Goal: Task Accomplishment & Management: Use online tool/utility

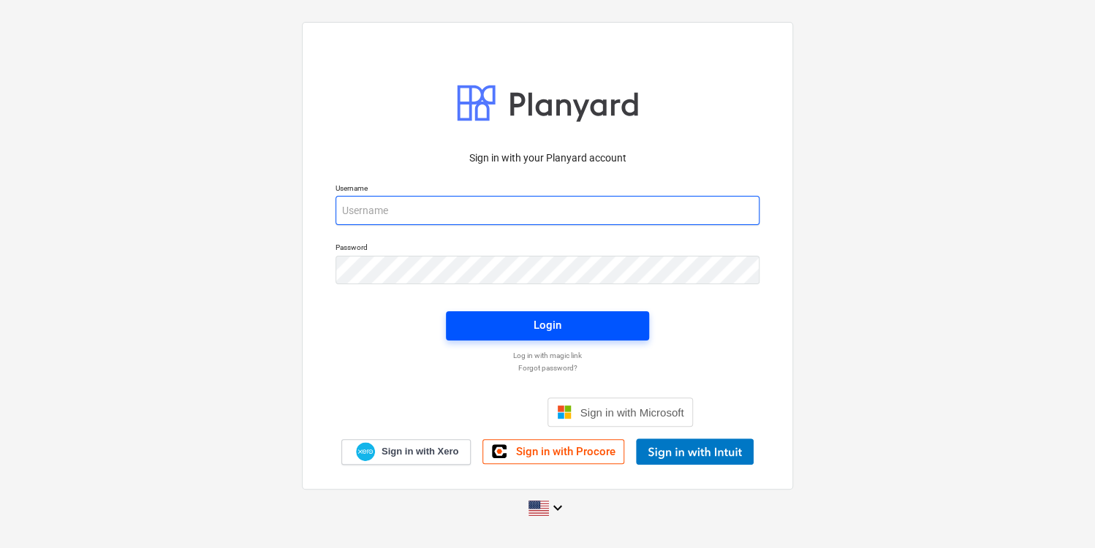
type input "[PERSON_NAME][EMAIL_ADDRESS][PERSON_NAME][DOMAIN_NAME]"
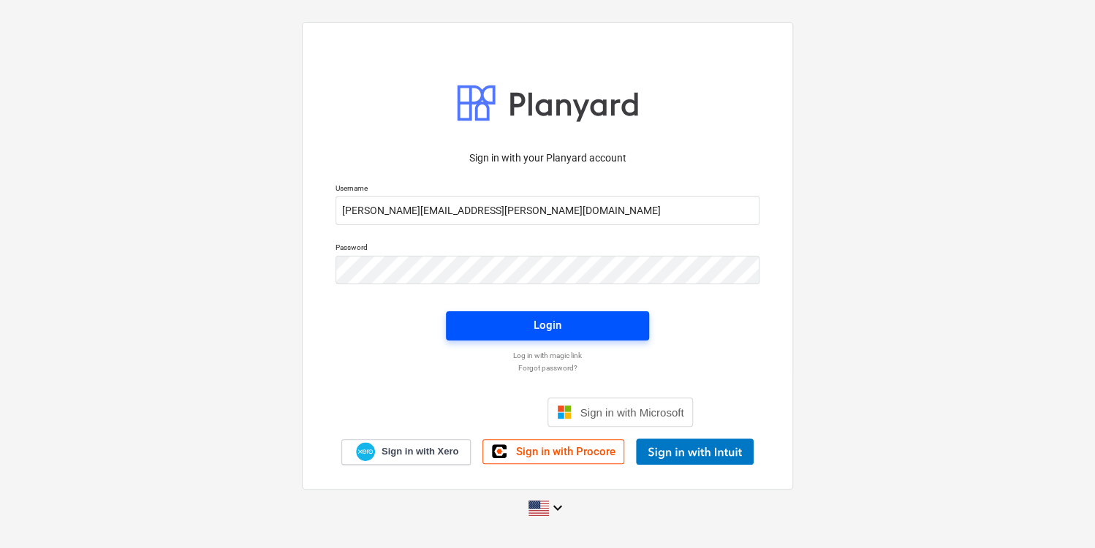
click at [564, 330] on span "Login" at bounding box center [547, 325] width 168 height 19
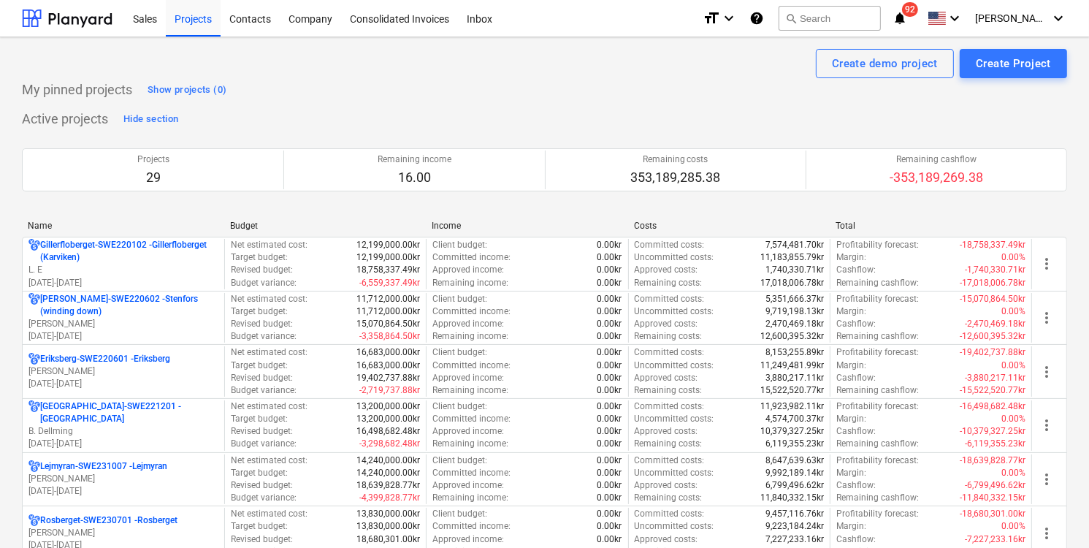
click at [907, 26] on icon "notifications" at bounding box center [900, 18] width 15 height 18
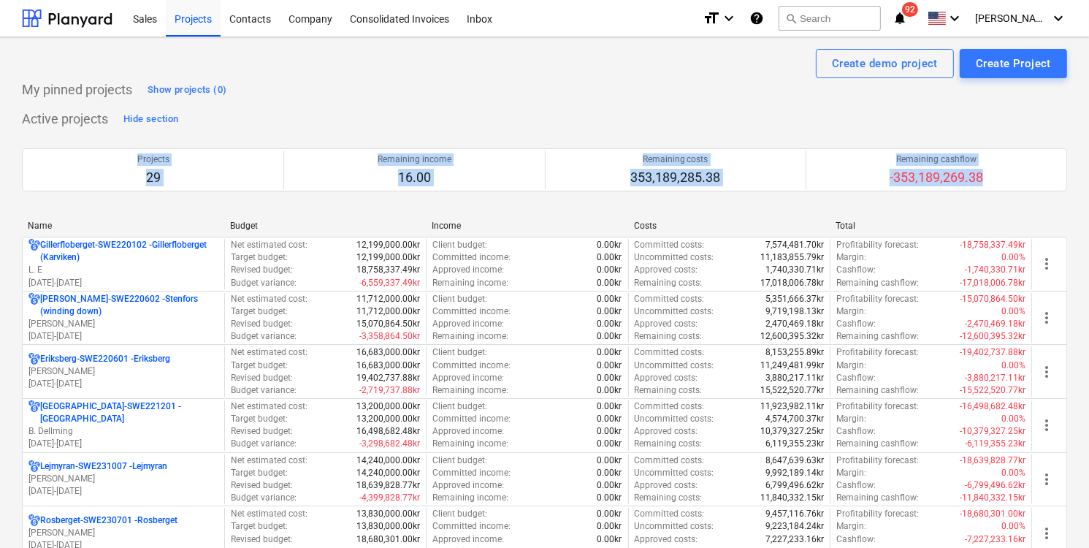
drag, startPoint x: 1088, startPoint y: 106, endPoint x: 1097, endPoint y: 197, distance: 91.8
click at [1089, 197] on html "Sales Projects Contacts Company Consolidated Invoices Inbox format_size keyboar…" at bounding box center [544, 274] width 1089 height 548
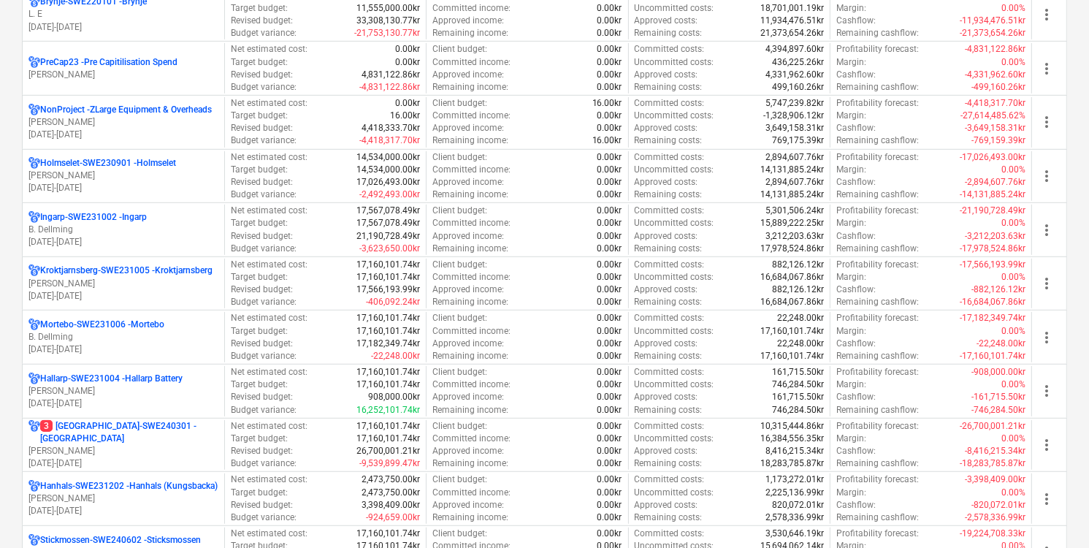
scroll to position [738, 0]
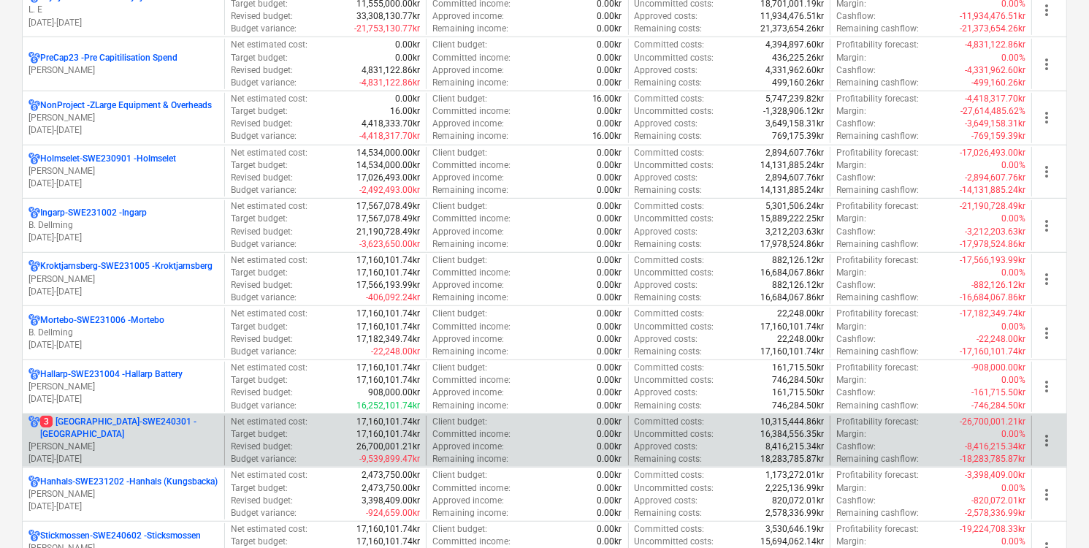
click at [191, 442] on p "[PERSON_NAME]" at bounding box center [123, 447] width 190 height 12
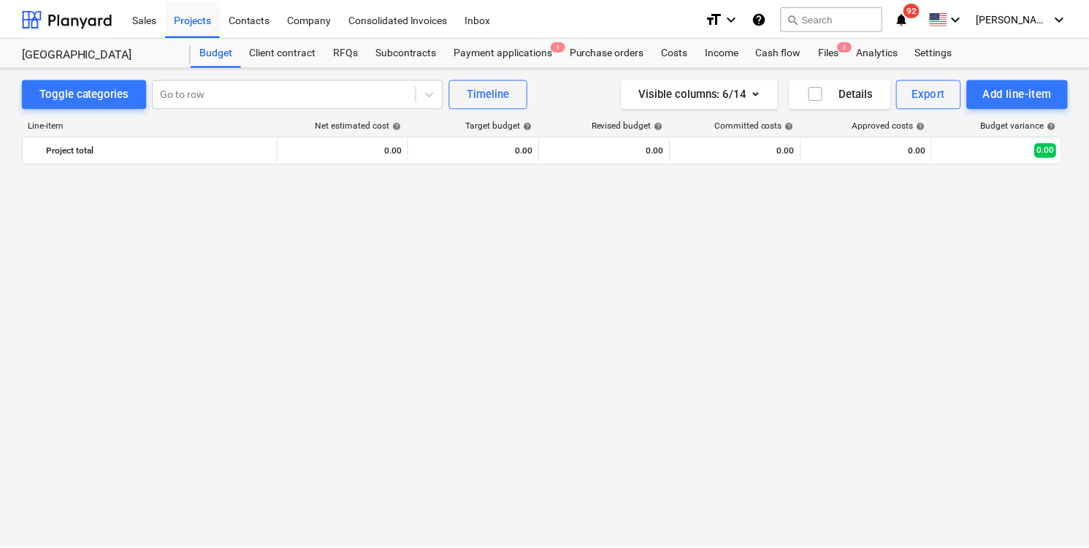
scroll to position [1472, 0]
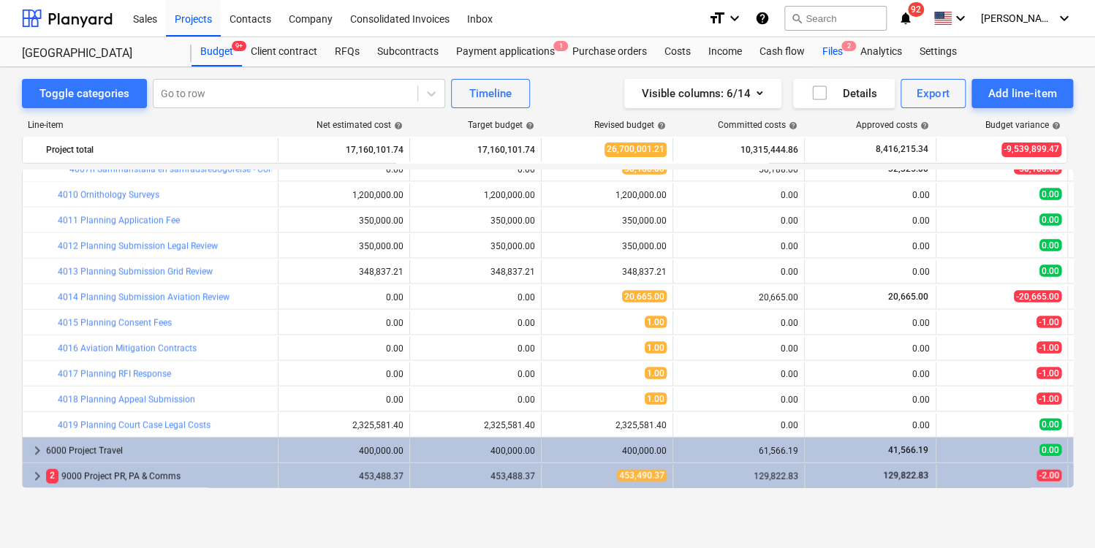
click at [830, 56] on div "Files 2" at bounding box center [832, 51] width 38 height 29
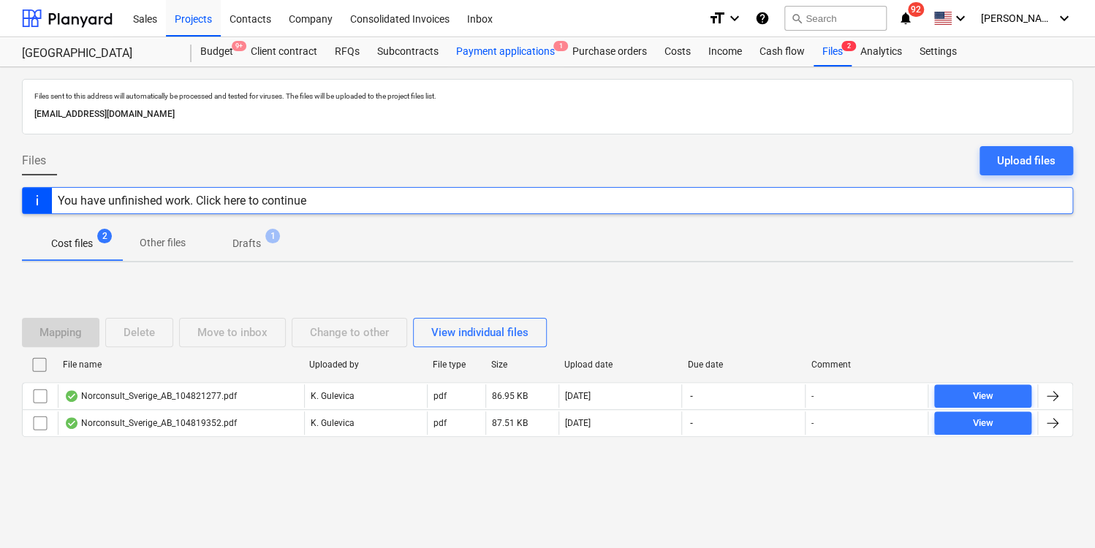
click at [483, 53] on div "Payment applications 1" at bounding box center [505, 51] width 116 height 29
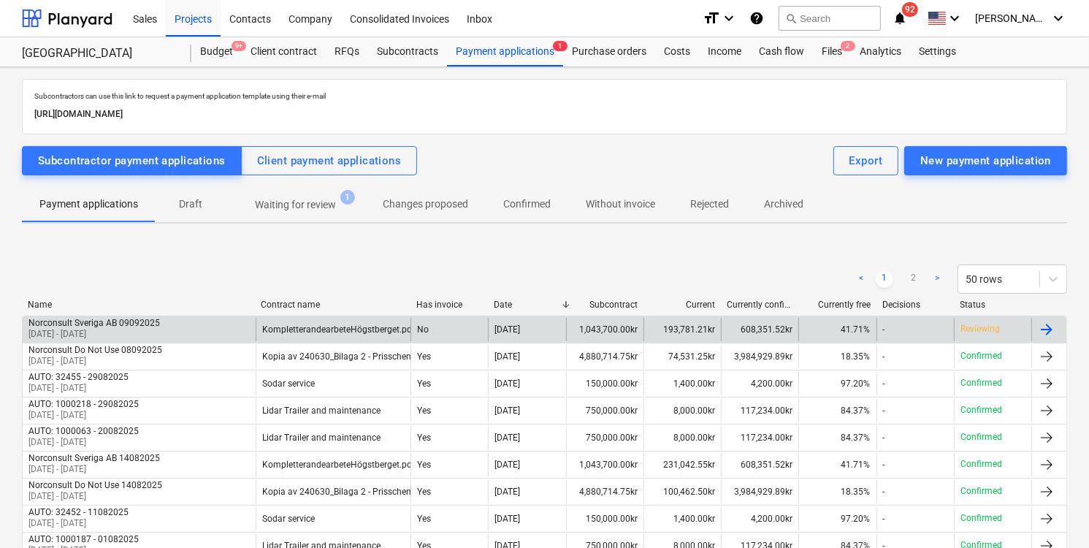
click at [1054, 328] on div at bounding box center [1047, 330] width 18 height 18
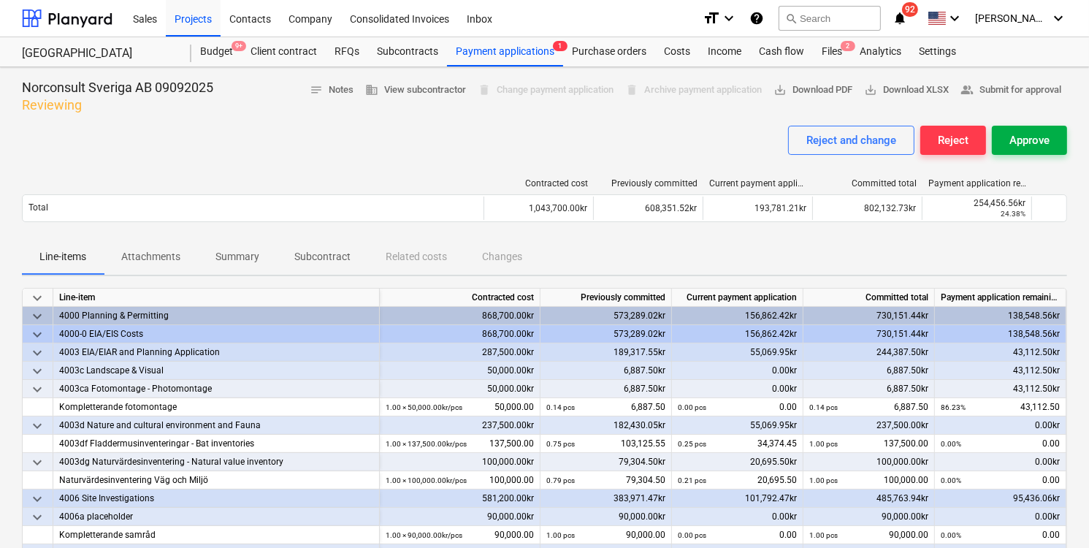
click at [1032, 137] on div "Approve" at bounding box center [1030, 140] width 40 height 19
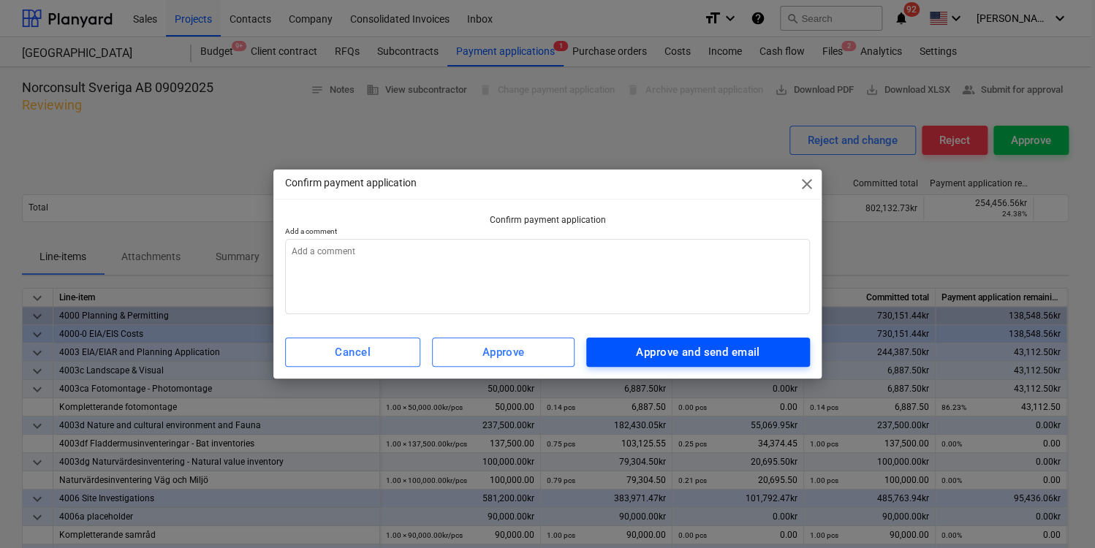
click at [690, 354] on div "Approve and send email" at bounding box center [697, 352] width 123 height 19
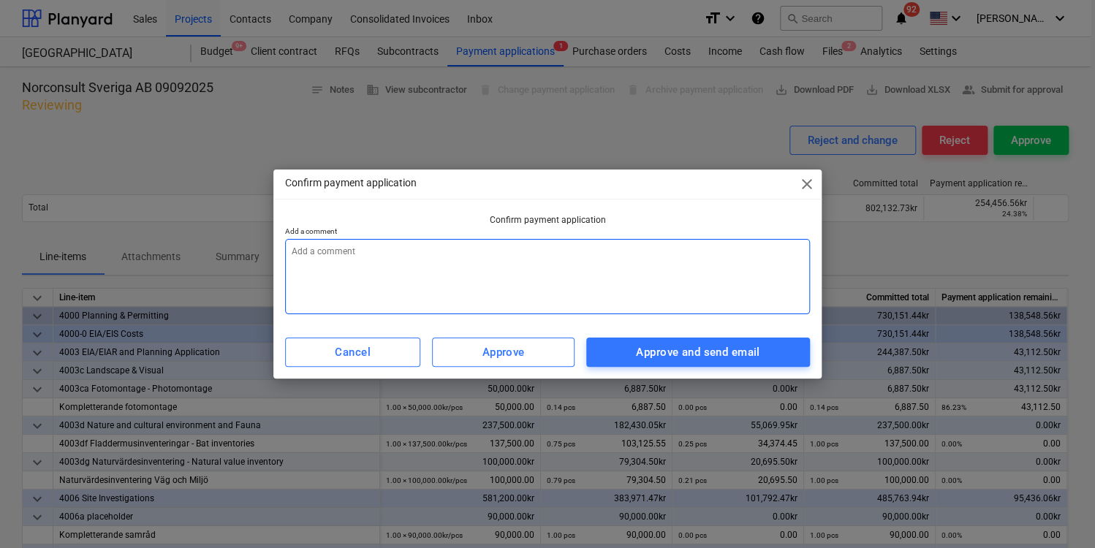
type textarea "x"
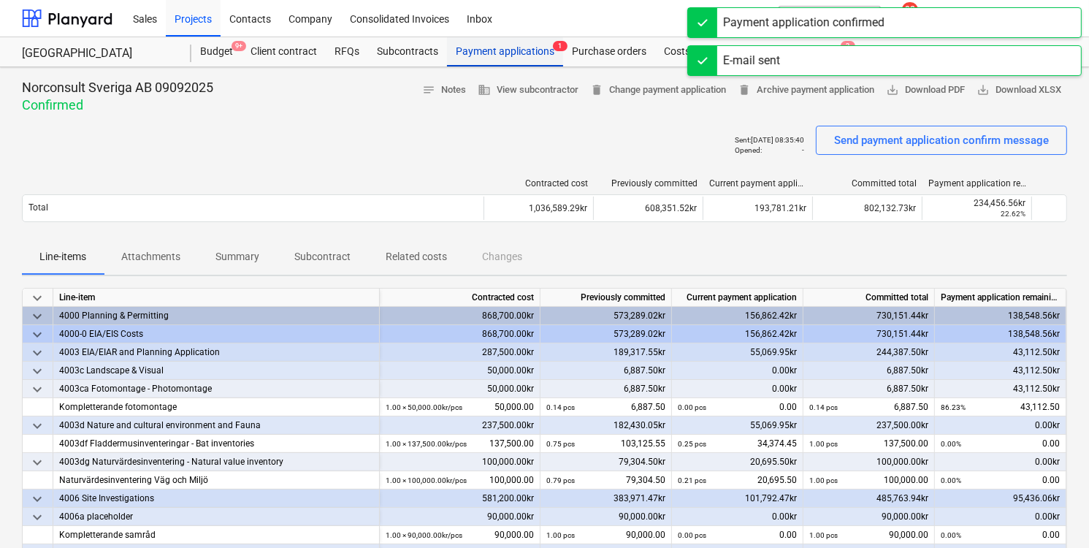
click at [506, 56] on div "Payment applications 1" at bounding box center [505, 51] width 116 height 29
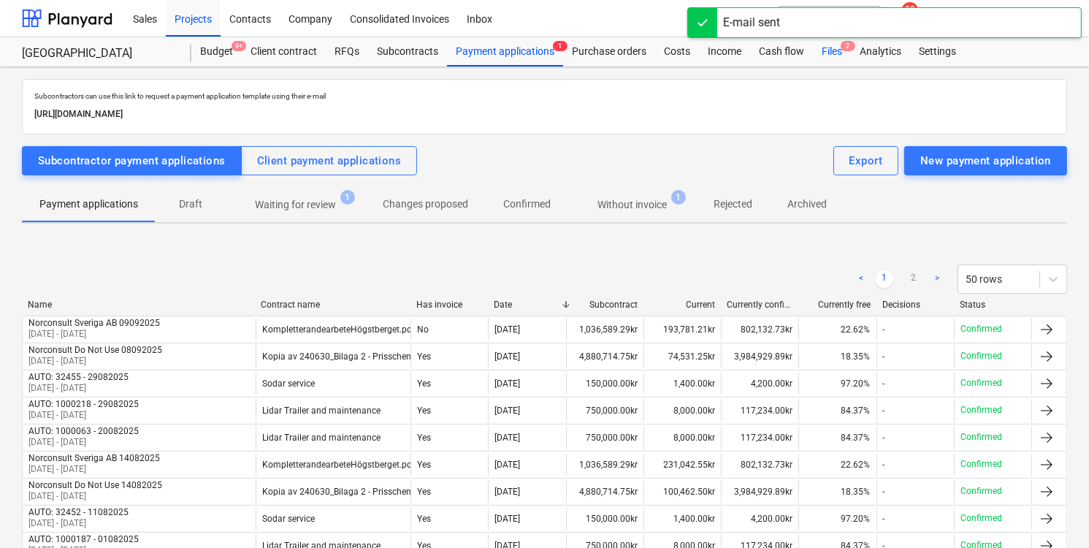
click at [834, 53] on div "Files 2" at bounding box center [832, 51] width 38 height 29
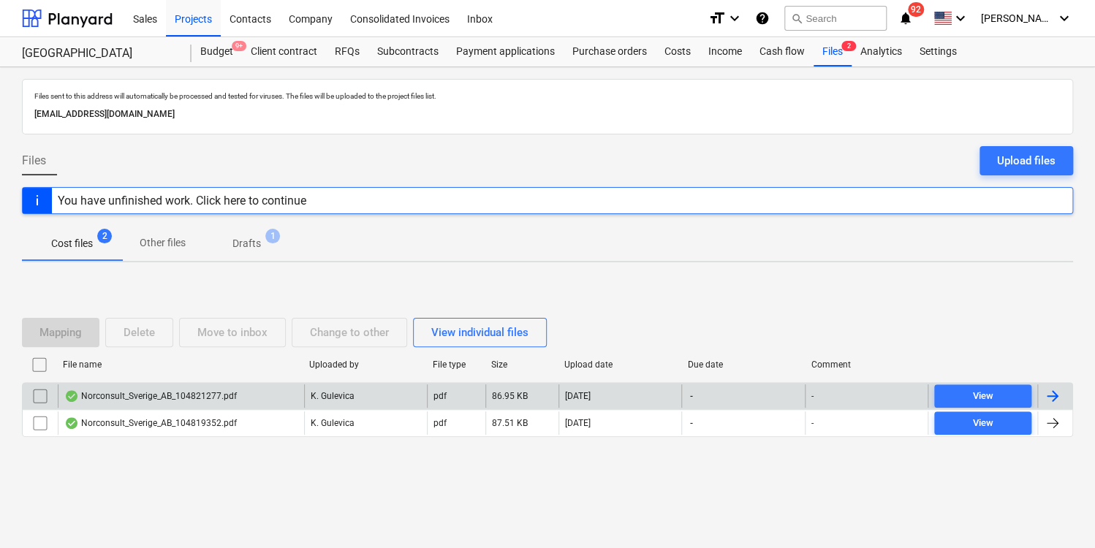
click at [247, 395] on div "Norconsult_Sverige_AB_104821277.pdf" at bounding box center [181, 395] width 246 height 23
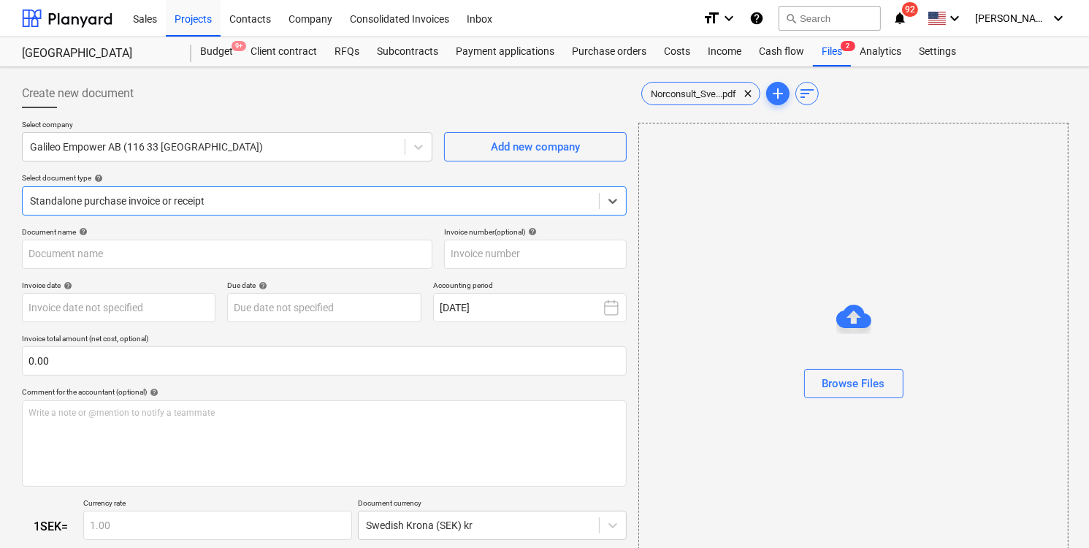
type input "104821277"
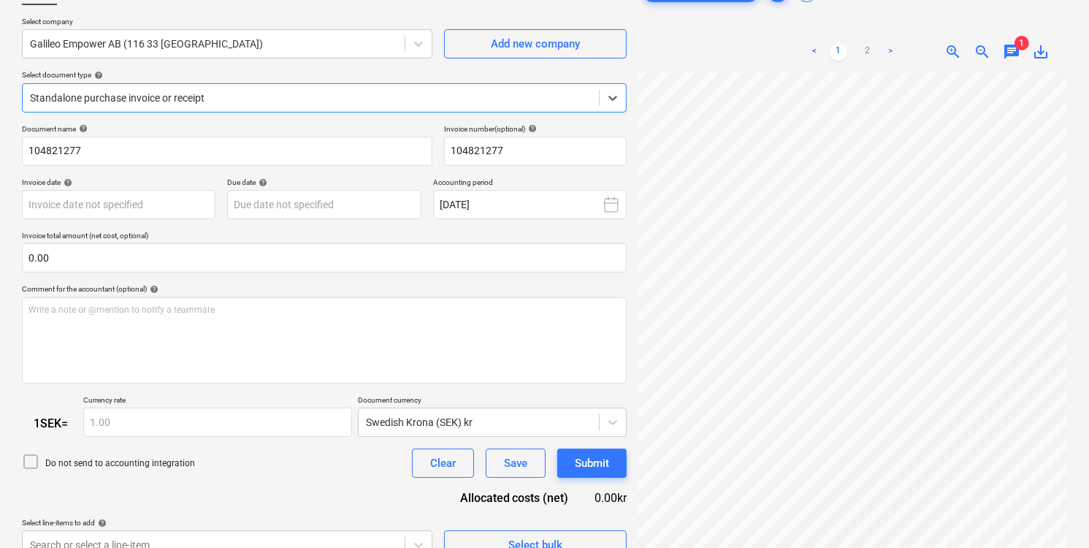
scroll to position [146, 0]
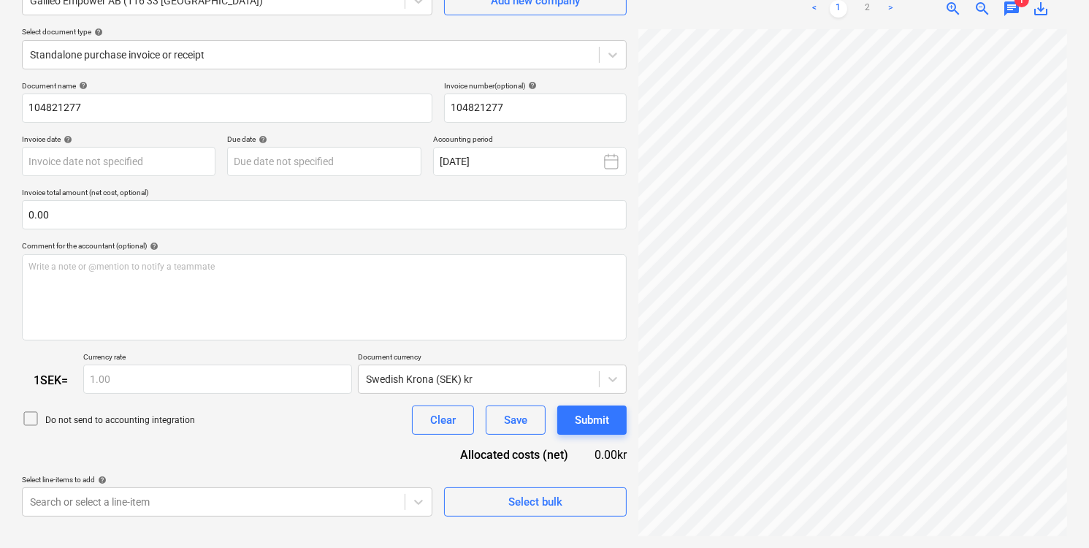
drag, startPoint x: 1068, startPoint y: 332, endPoint x: 1070, endPoint y: 411, distance: 78.2
click at [1070, 411] on div "Norconsult_Sve...pdf clear add sort < 1 2 > zoom_in zoom_out chat 1 save_alt" at bounding box center [853, 234] width 441 height 615
click at [870, 12] on link "2" at bounding box center [868, 9] width 18 height 18
drag, startPoint x: 817, startPoint y: 536, endPoint x: 932, endPoint y: 541, distance: 114.8
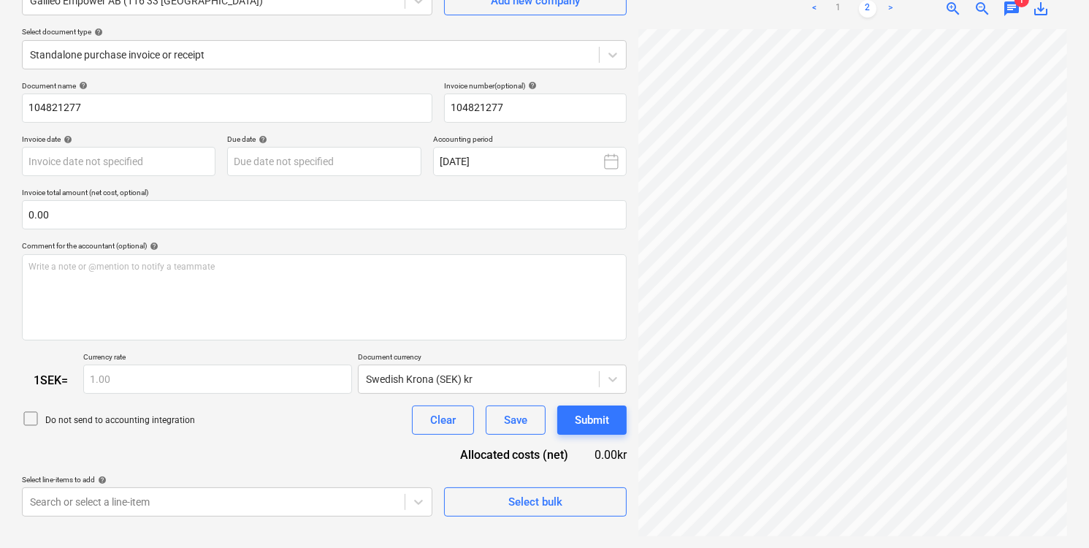
click at [932, 541] on div "Norconsult_Sve...pdf clear add sort < 1 2 > zoom_in zoom_out chat 1 save_alt" at bounding box center [853, 234] width 441 height 615
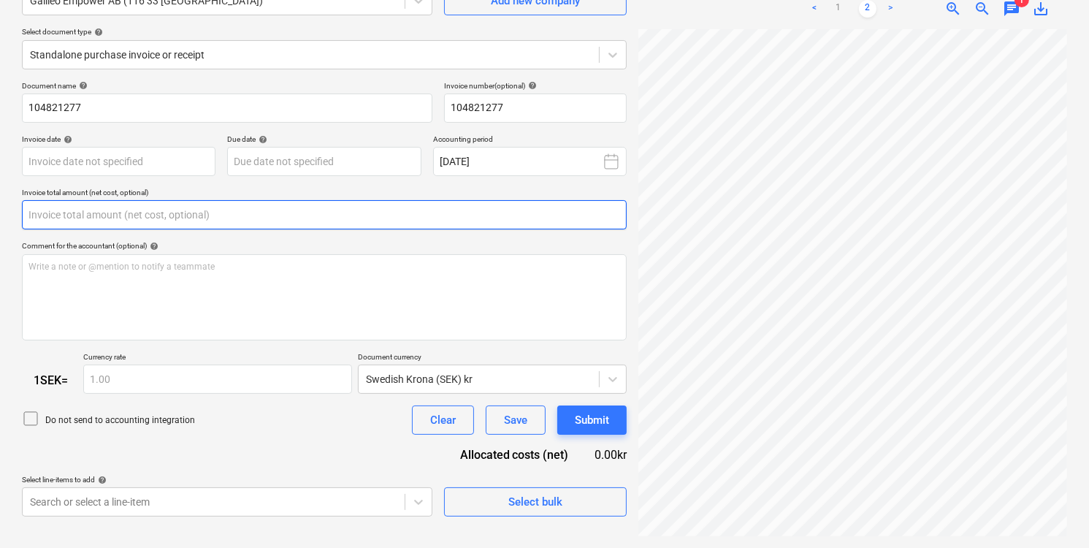
click at [183, 214] on input "text" at bounding box center [324, 214] width 605 height 29
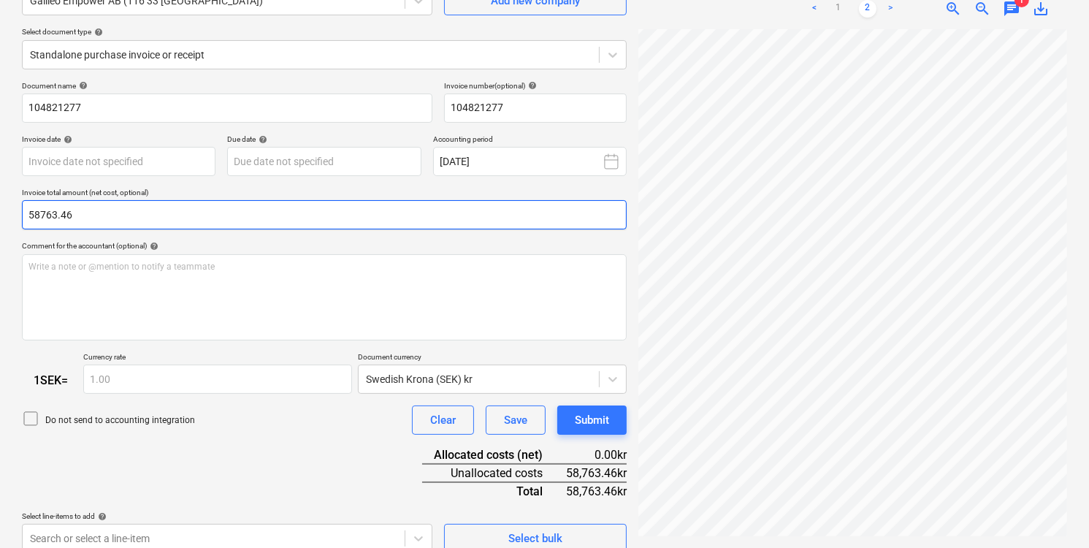
scroll to position [163, 0]
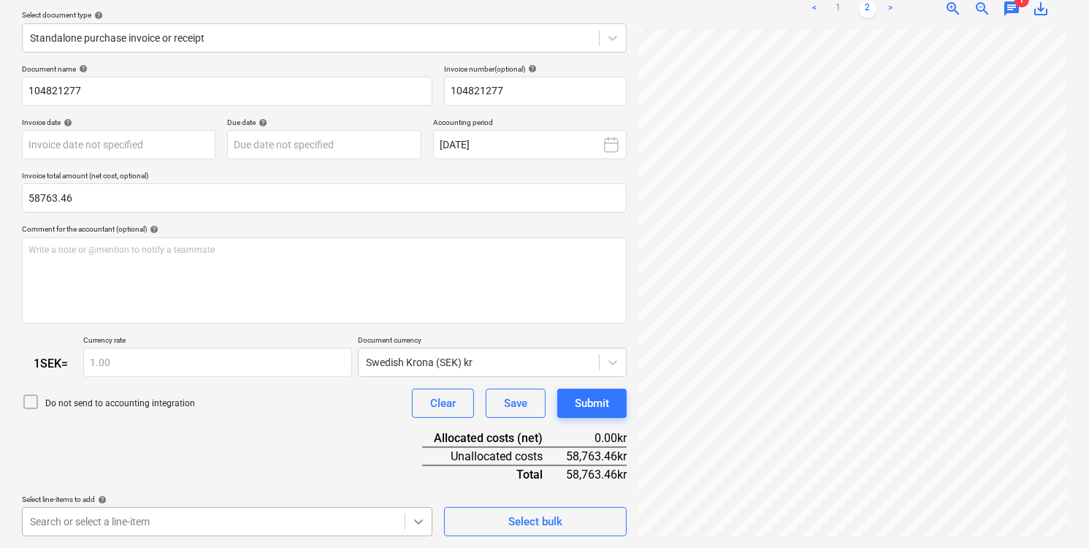
type input "58,763.46"
click at [424, 385] on body "Sales Projects Contacts Company Consolidated Invoices Inbox format_size keyboar…" at bounding box center [544, 111] width 1089 height 548
click at [281, 310] on div "Document name help 104821277 Invoice number (optional) help 104821277 Invoice d…" at bounding box center [324, 300] width 605 height 473
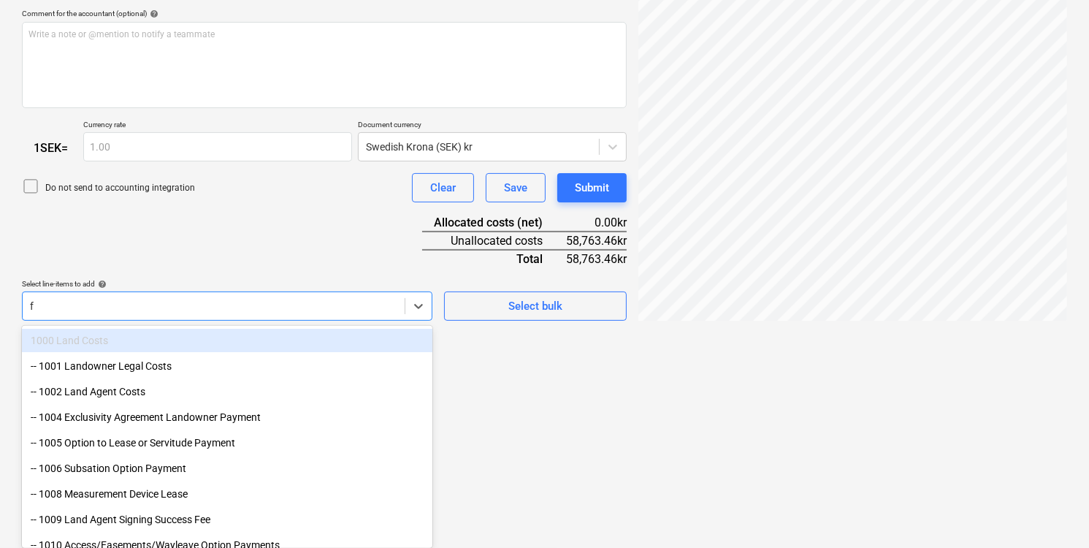
type input "få"
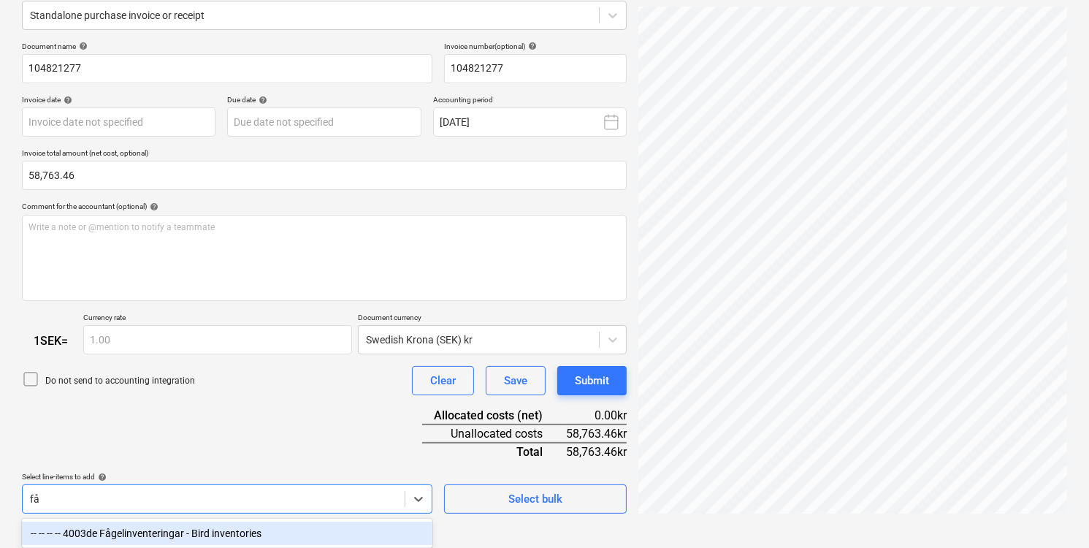
click at [234, 540] on div "-- -- -- -- 4003de Fågelinventeringar - Bird inventories" at bounding box center [227, 533] width 411 height 23
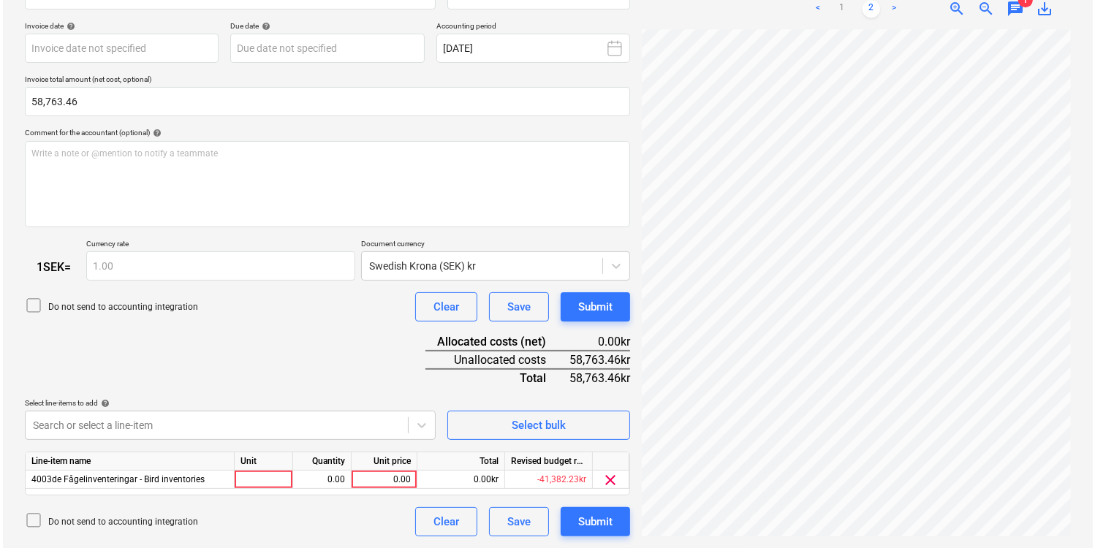
scroll to position [259, 0]
click at [330, 240] on div "Document name help 104821277 Invoice number (optional) help 104821277 Invoice d…" at bounding box center [324, 252] width 605 height 569
click at [251, 476] on div at bounding box center [261, 480] width 58 height 18
type input "1"
click at [372, 479] on div "0.00" at bounding box center [380, 480] width 53 height 18
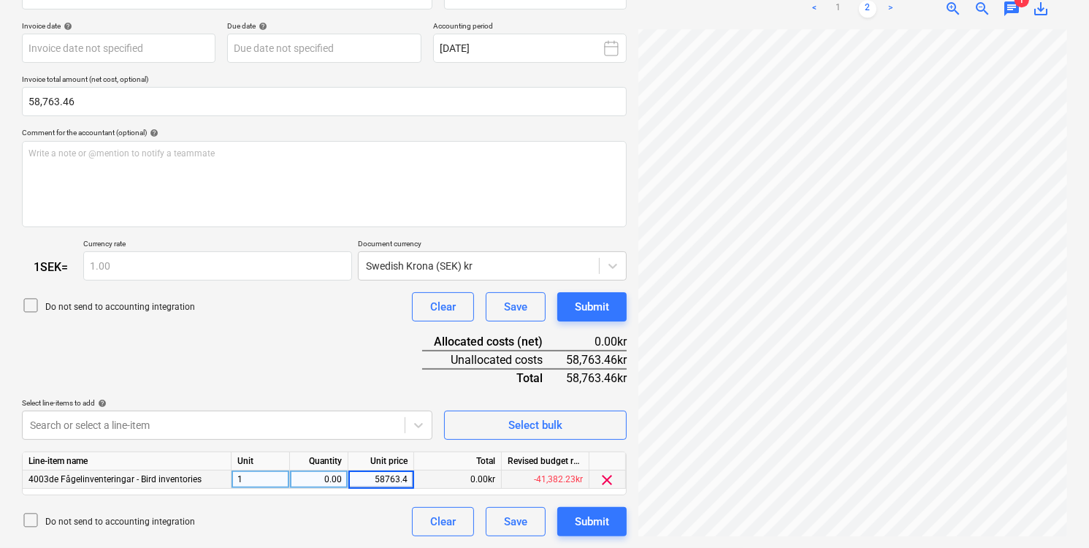
type input "58763.46"
click at [275, 484] on div "1" at bounding box center [261, 480] width 58 height 18
click at [593, 518] on div "Submit" at bounding box center [592, 521] width 34 height 19
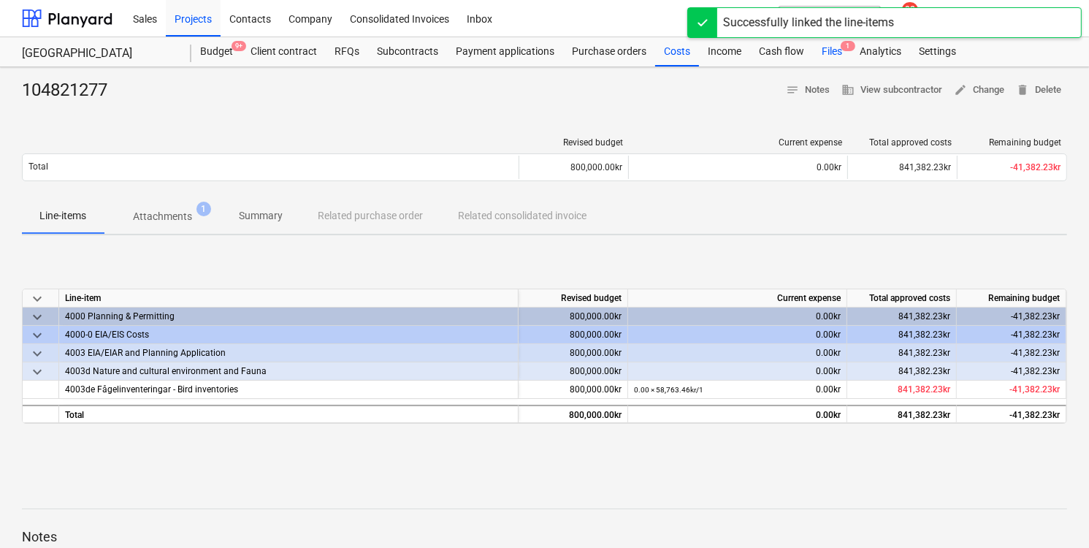
click at [833, 49] on div "Files 1" at bounding box center [832, 51] width 38 height 29
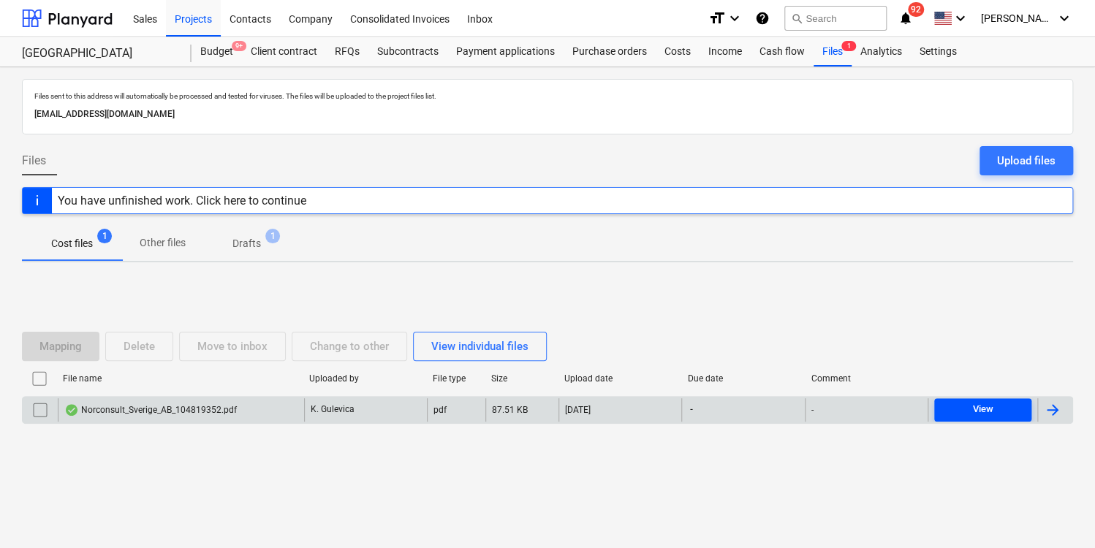
click at [991, 415] on div "View" at bounding box center [982, 409] width 20 height 17
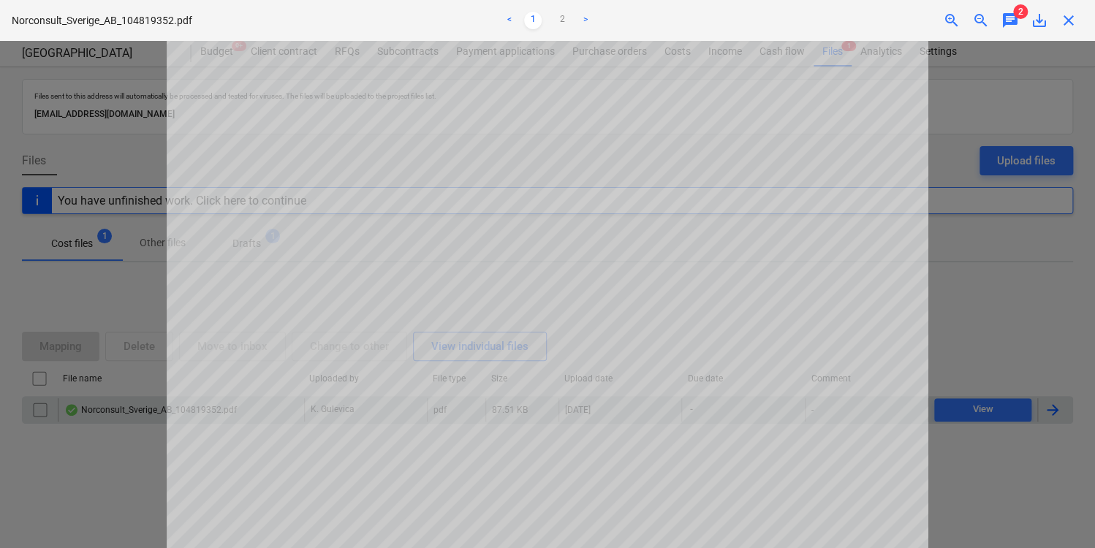
scroll to position [196, 0]
click at [556, 19] on link "2" at bounding box center [562, 21] width 18 height 18
click at [533, 20] on link "1" at bounding box center [533, 21] width 18 height 18
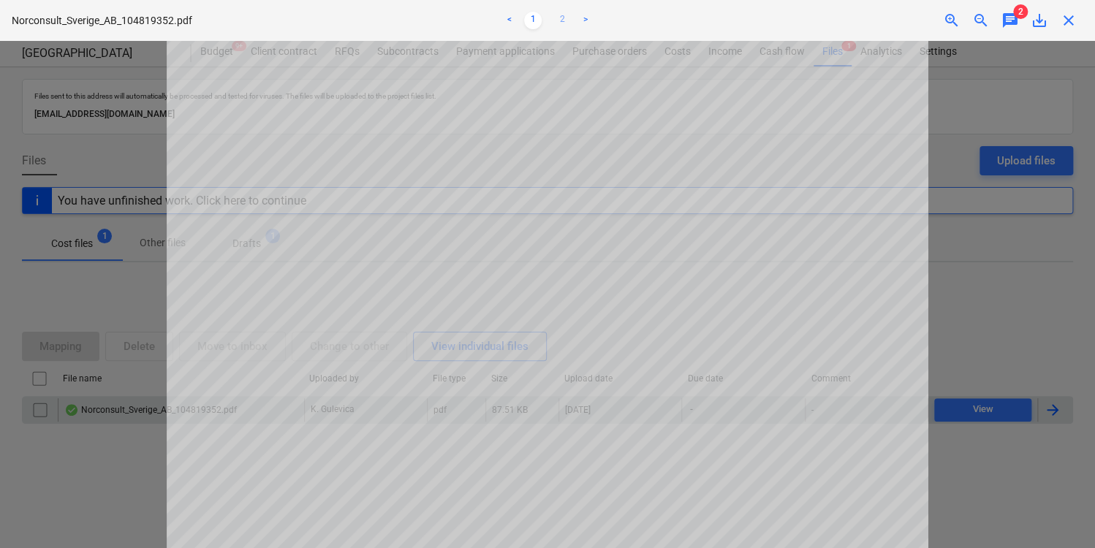
click at [567, 23] on link "2" at bounding box center [562, 21] width 18 height 18
click at [943, 338] on div at bounding box center [547, 294] width 1095 height 507
click at [956, 495] on div at bounding box center [547, 294] width 1095 height 507
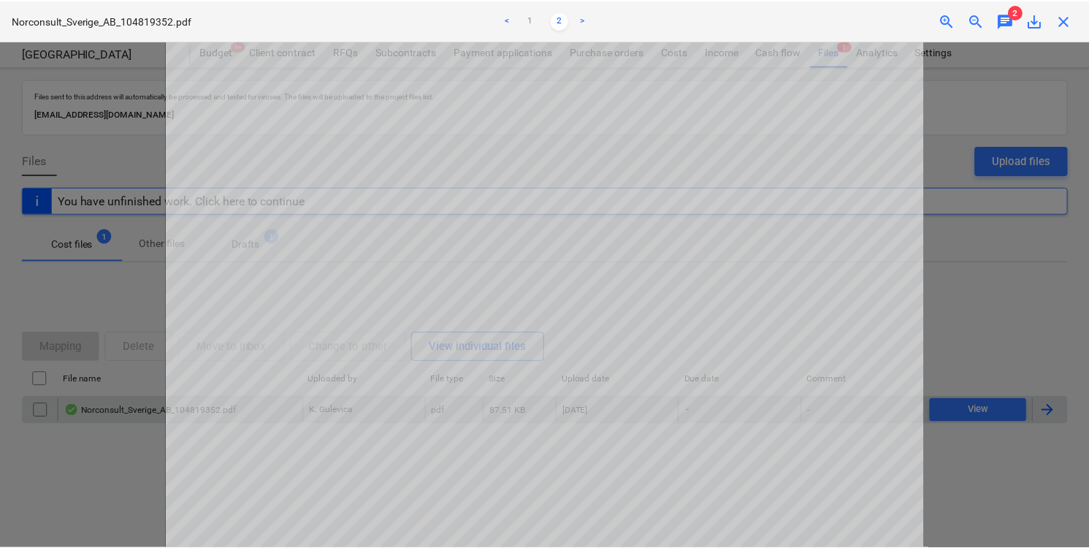
scroll to position [324, 0]
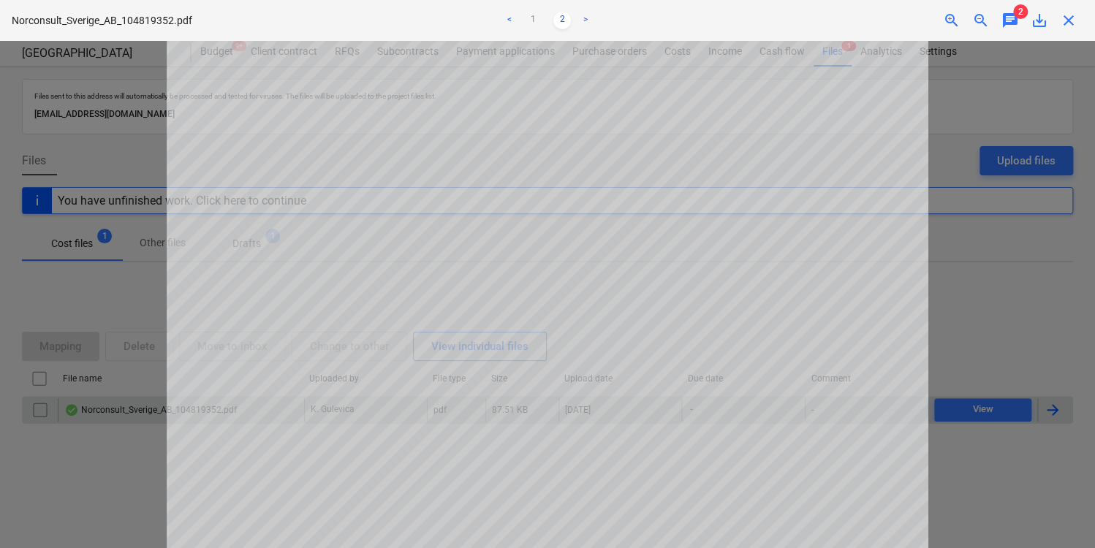
click at [954, 467] on div at bounding box center [547, 294] width 1095 height 507
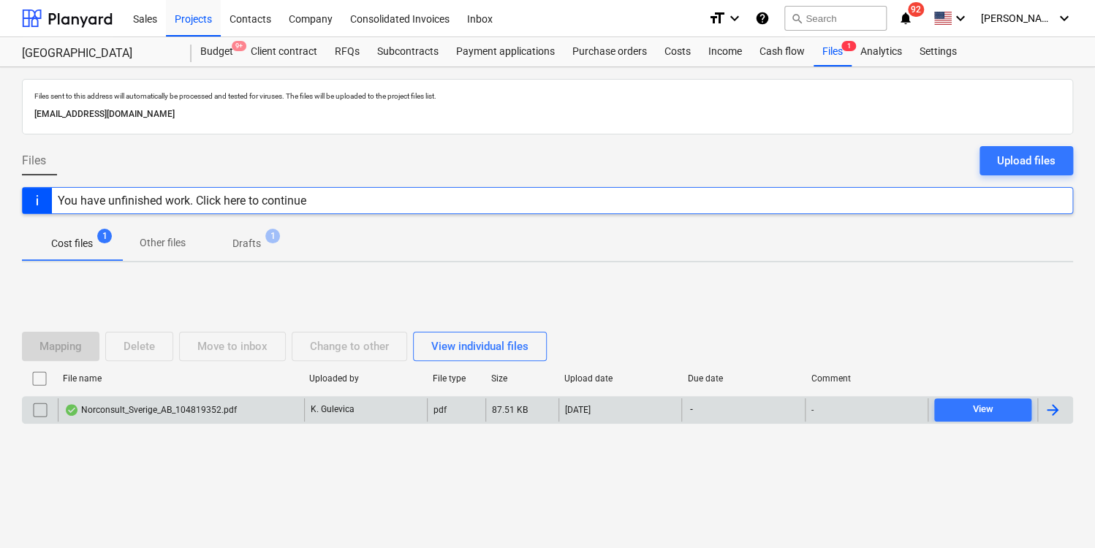
click at [1052, 405] on div at bounding box center [1052, 410] width 18 height 18
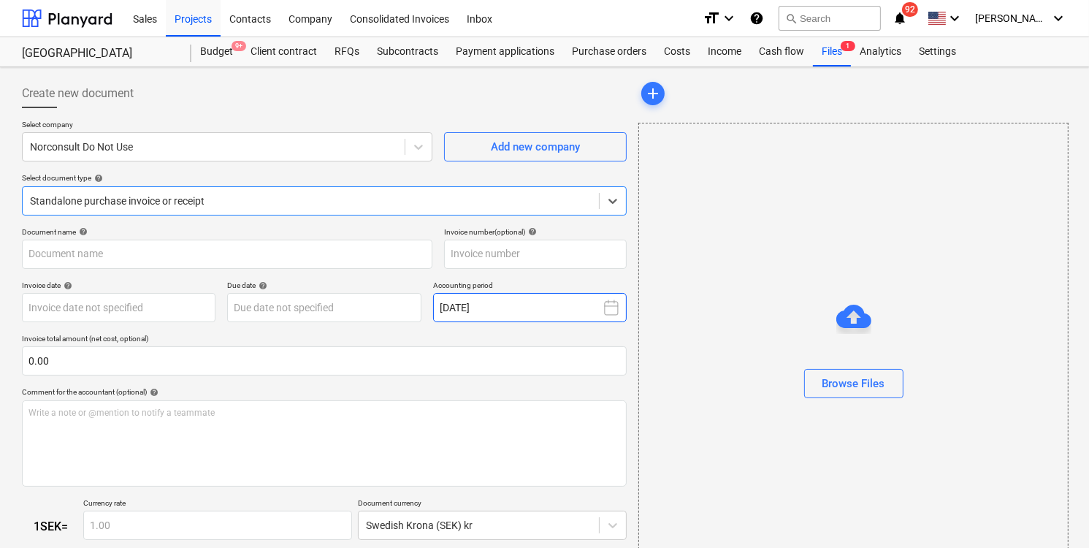
type input "104819352"
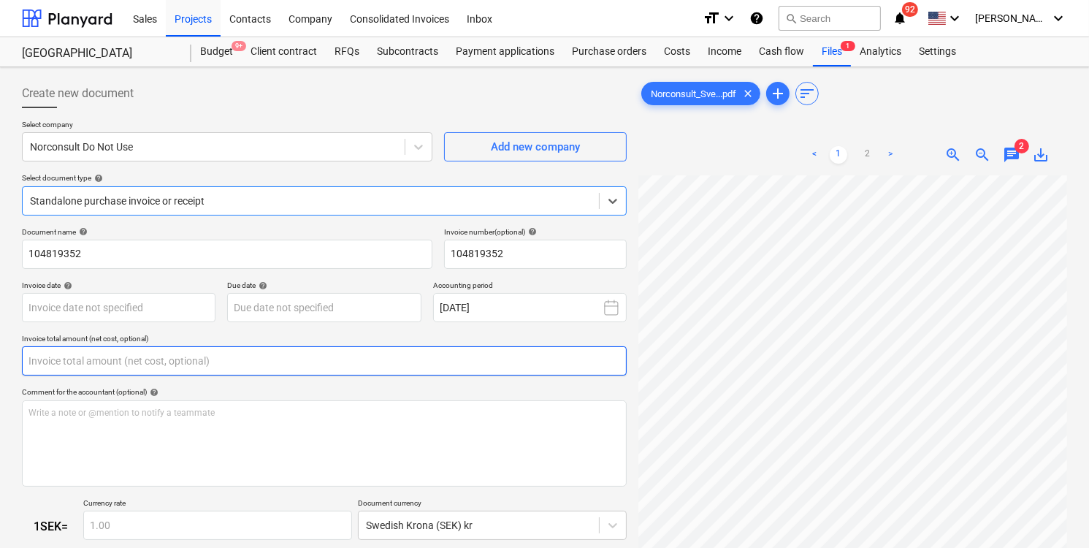
click at [180, 364] on input "text" at bounding box center [324, 360] width 605 height 29
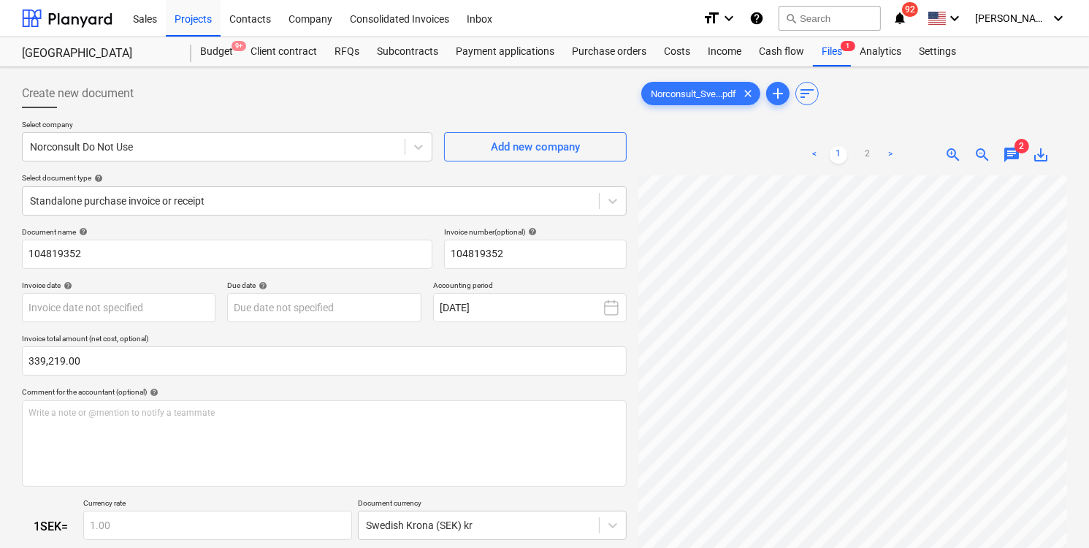
click at [1068, 393] on div "Norconsult_Sve...pdf clear add sort < 1 2 > zoom_in zoom_out chat 2 save_alt" at bounding box center [853, 389] width 441 height 632
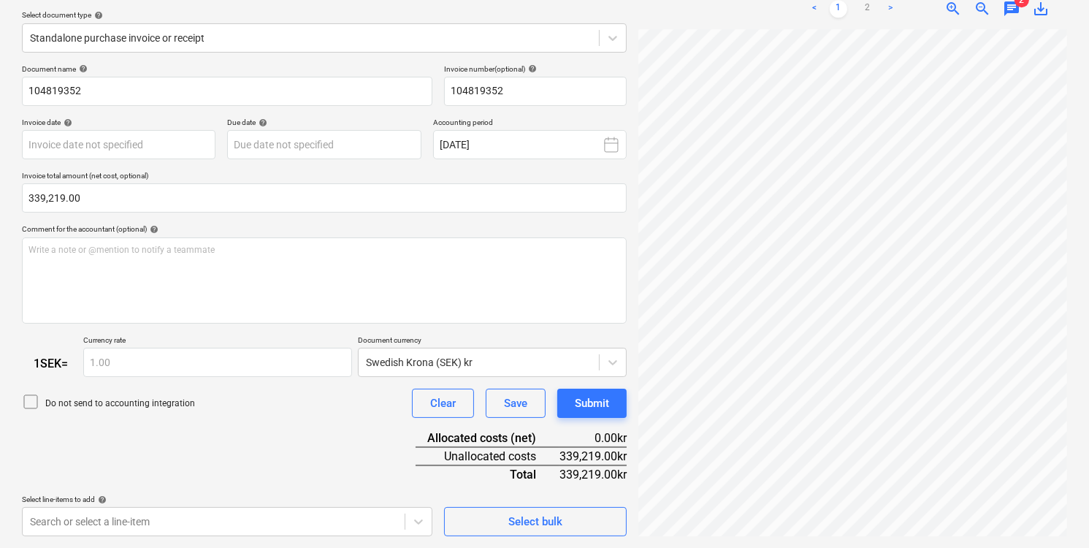
scroll to position [408, 339]
click at [868, 5] on link "2" at bounding box center [868, 9] width 18 height 18
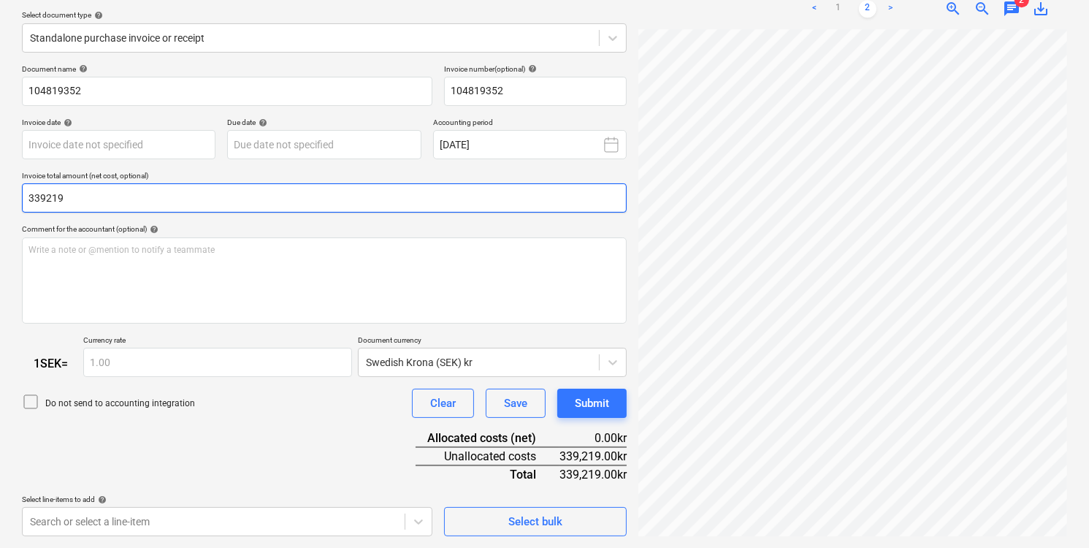
drag, startPoint x: 102, startPoint y: 198, endPoint x: -8, endPoint y: 199, distance: 109.6
click at [0, 199] on html "Sales Projects Contacts Company Consolidated Invoices Inbox format_size keyboar…" at bounding box center [544, 111] width 1089 height 548
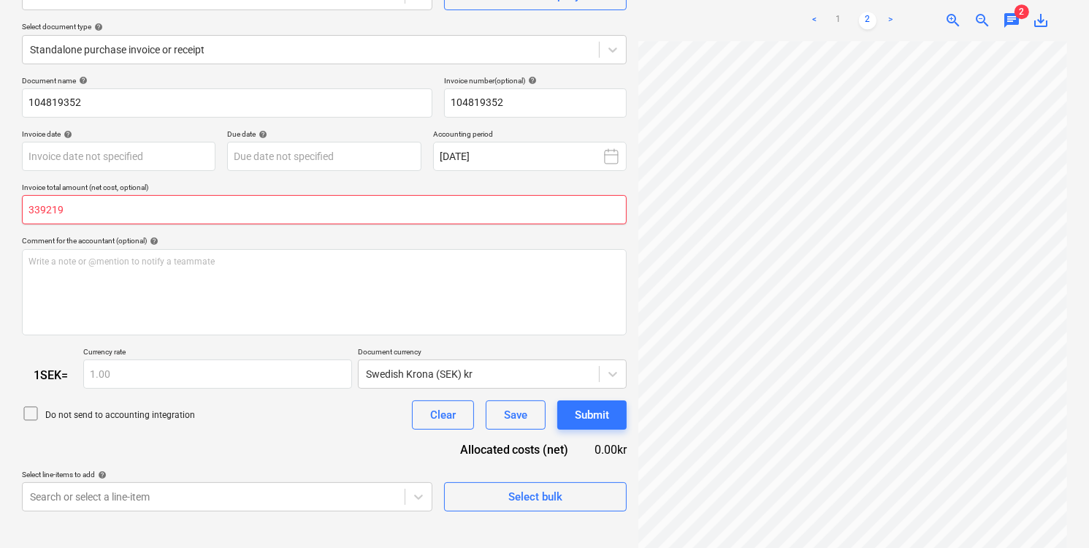
scroll to position [163, 0]
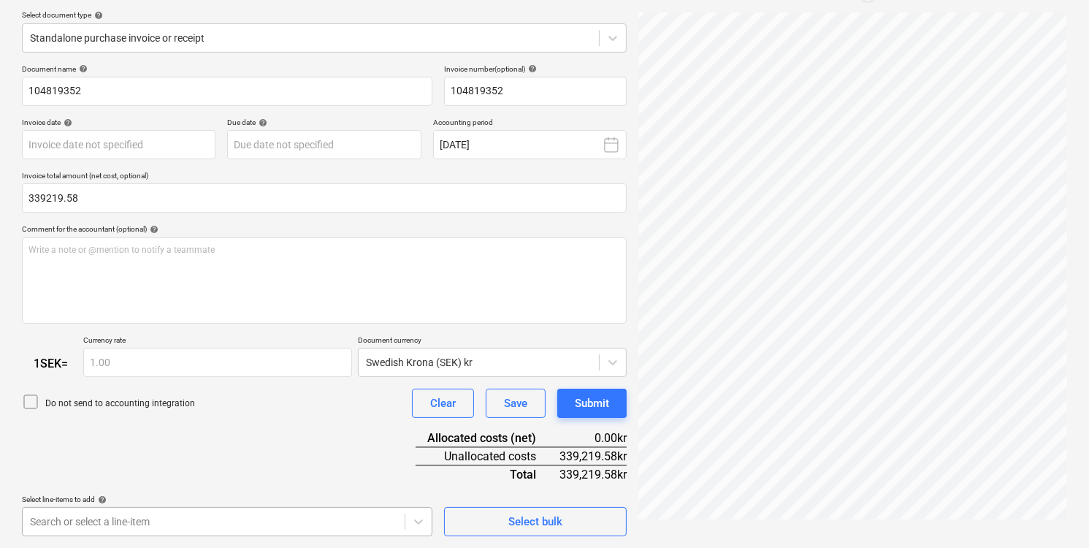
type input "339,219.58"
click at [135, 385] on body "Sales Projects Contacts Company Consolidated Invoices Inbox format_size keyboar…" at bounding box center [544, 111] width 1089 height 548
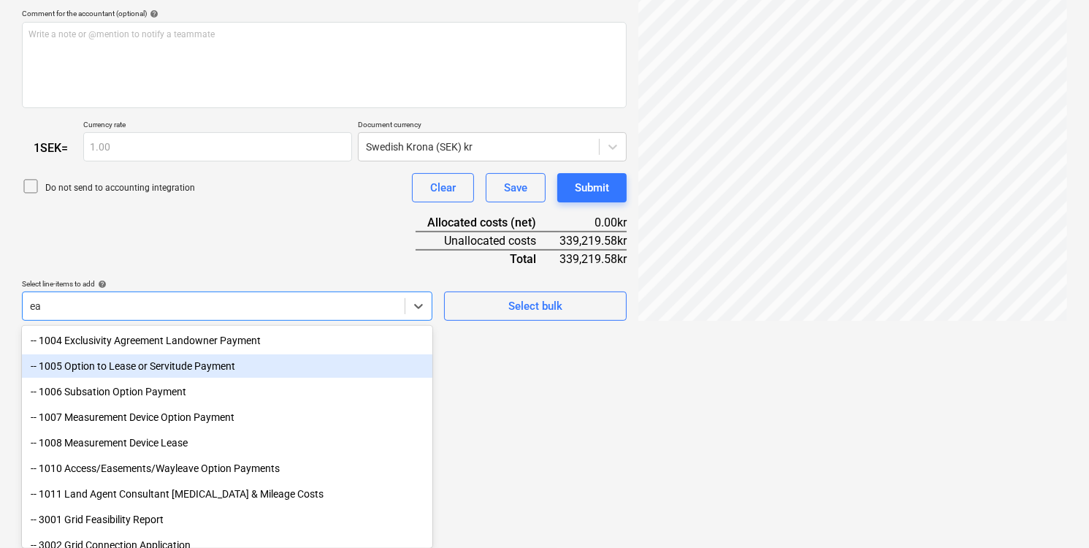
type input "eag"
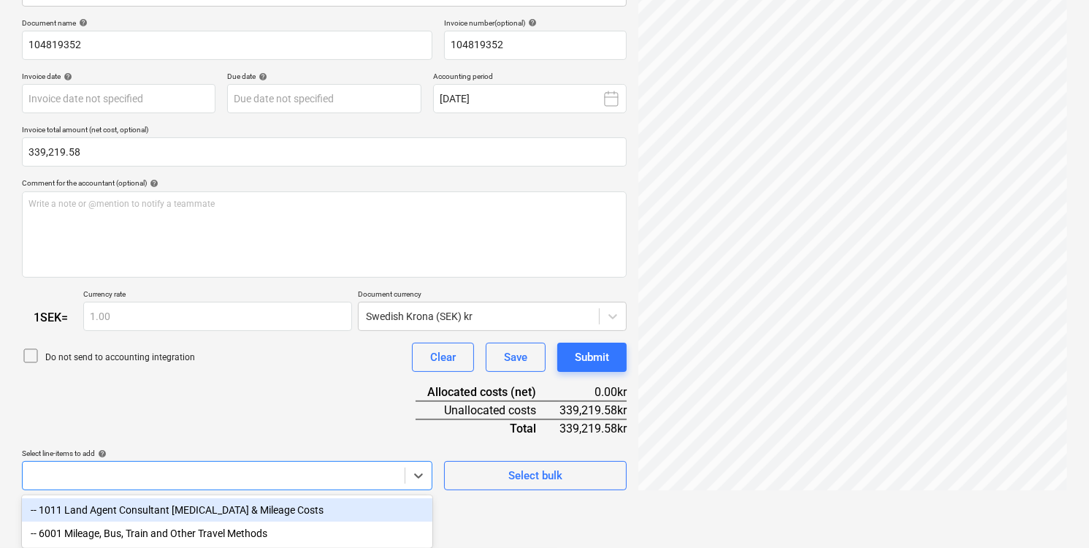
scroll to position [163, 0]
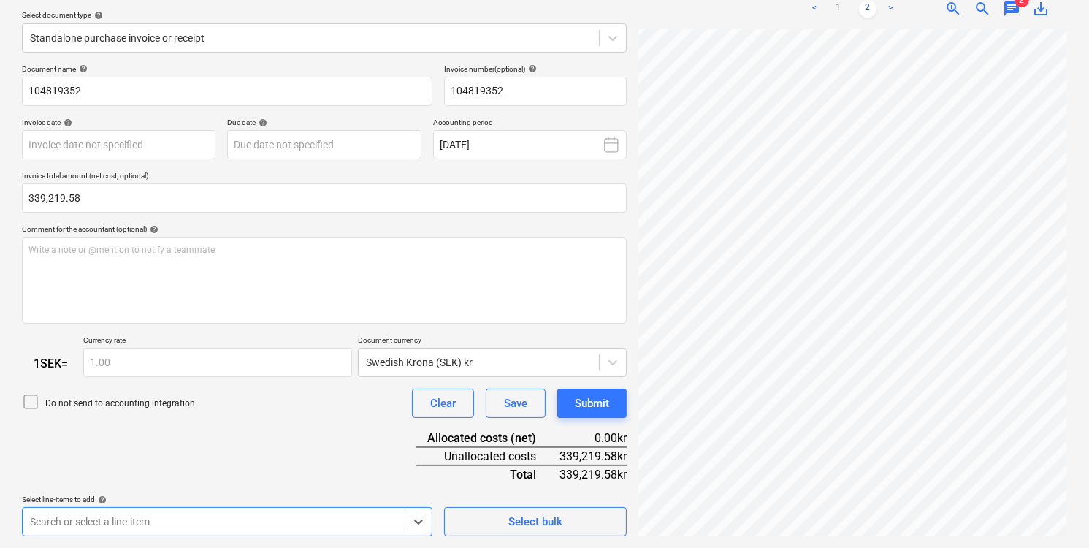
drag, startPoint x: 102, startPoint y: 469, endPoint x: 36, endPoint y: 471, distance: 66.5
click at [36, 471] on div "Document name help 104819352 Invoice number (optional) help 104819352 Invoice d…" at bounding box center [324, 300] width 605 height 473
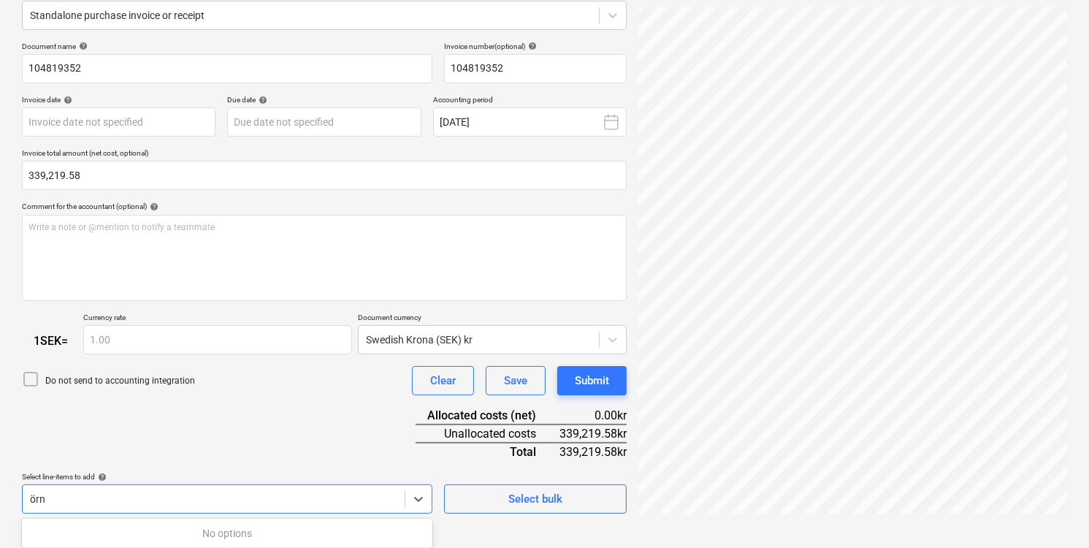
scroll to position [187, 0]
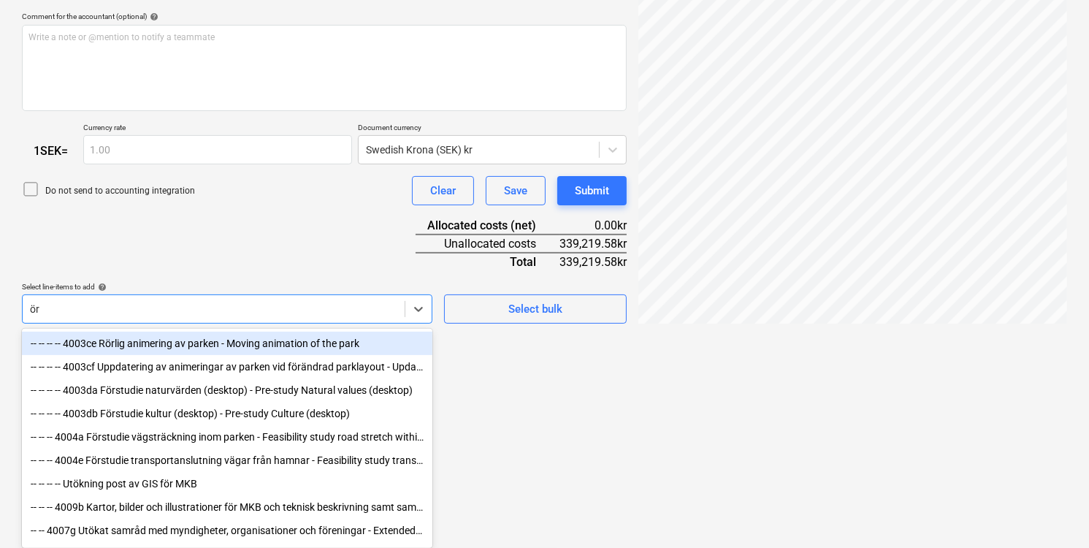
type input "ö"
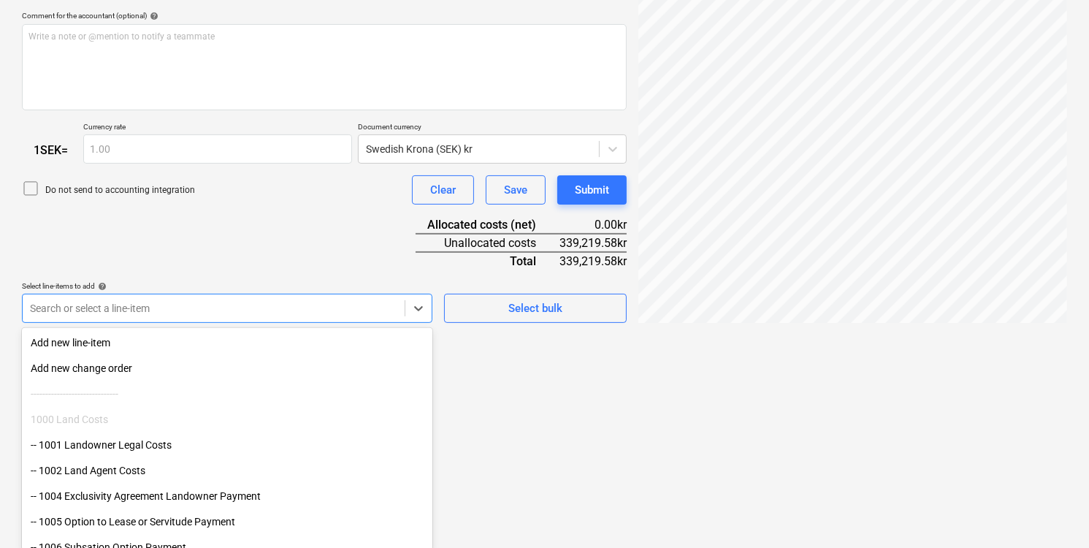
scroll to position [379, 0]
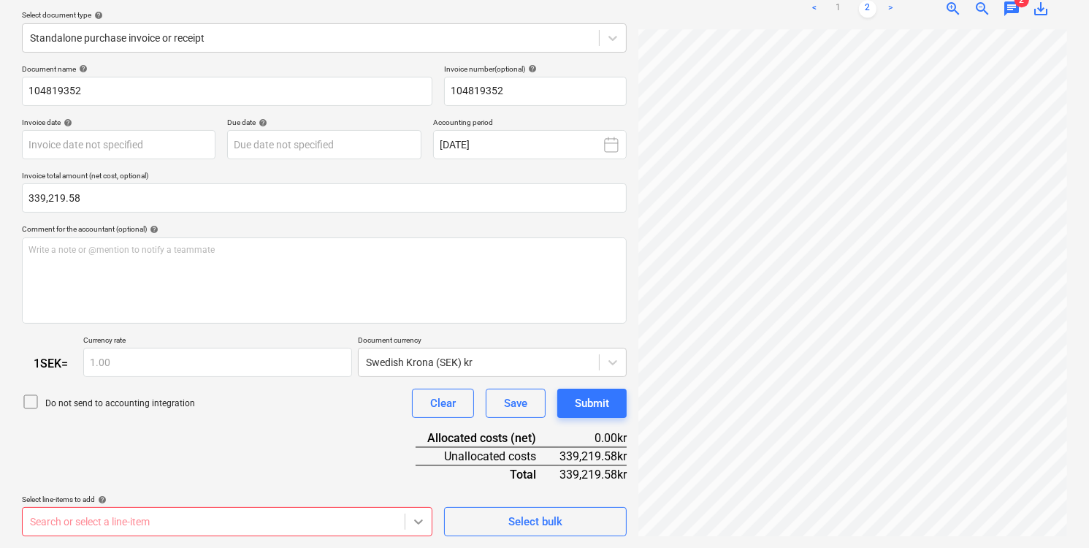
click at [419, 385] on body "Sales Projects Contacts Company Consolidated Invoices Inbox format_size keyboar…" at bounding box center [544, 111] width 1089 height 548
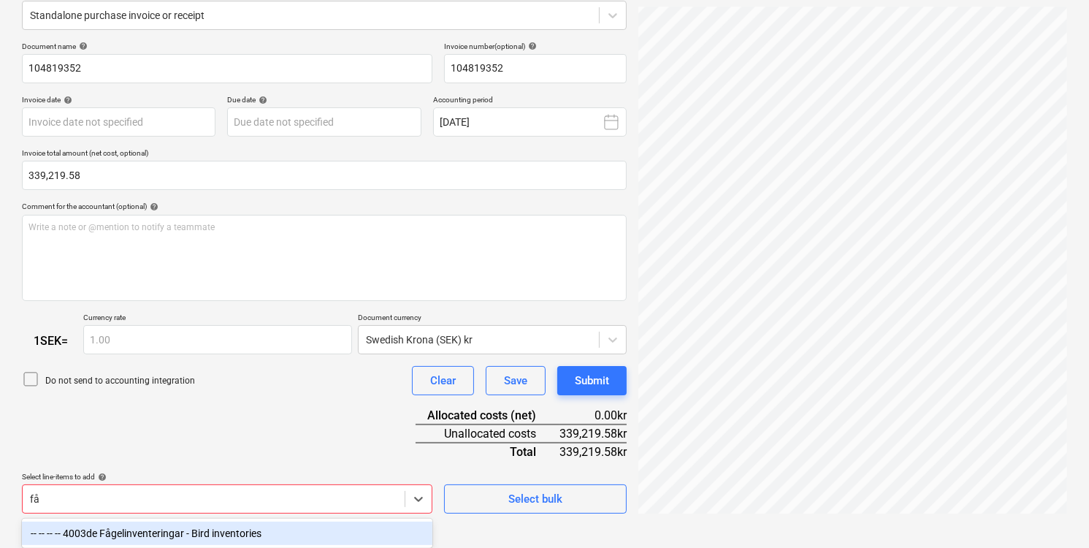
scroll to position [187, 0]
type input "fåg"
click at [216, 532] on div "-- -- -- -- 4003de Fågelinventeringar - Bird inventories" at bounding box center [227, 533] width 411 height 23
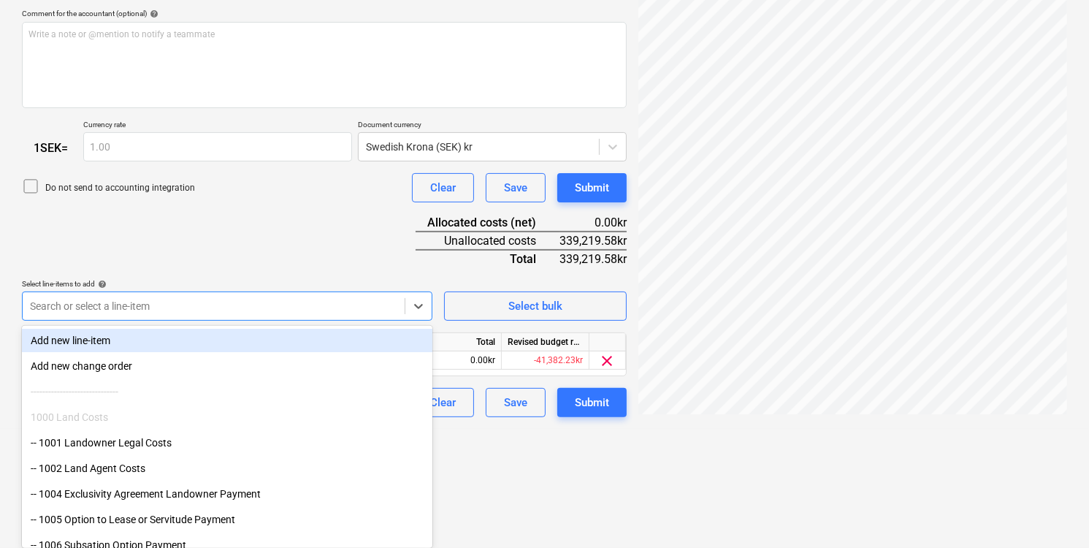
scroll to position [259, 0]
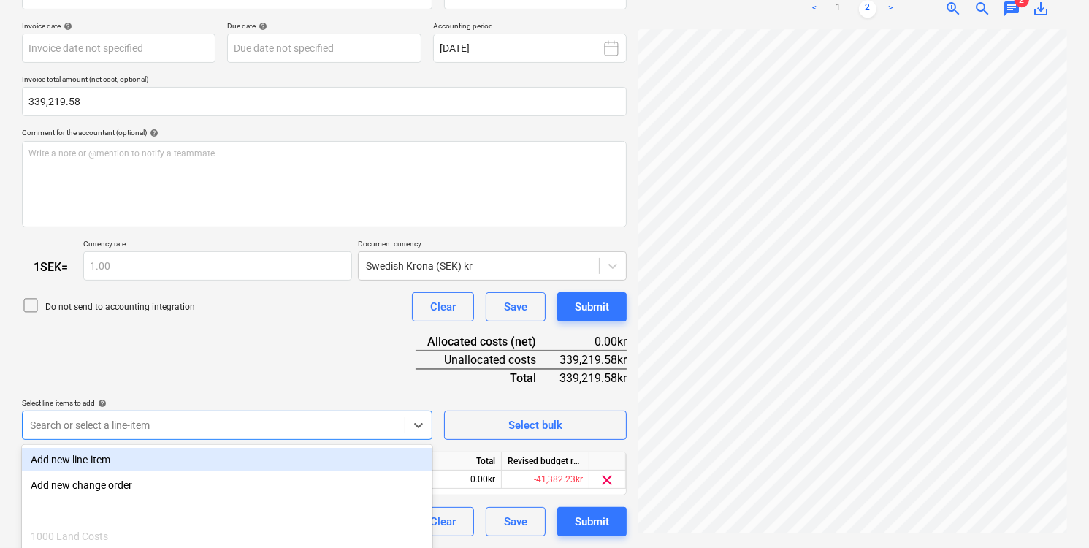
click at [629, 289] on html "Sales Projects Contacts Company Consolidated Invoices Inbox format_size keyboar…" at bounding box center [544, 15] width 1089 height 548
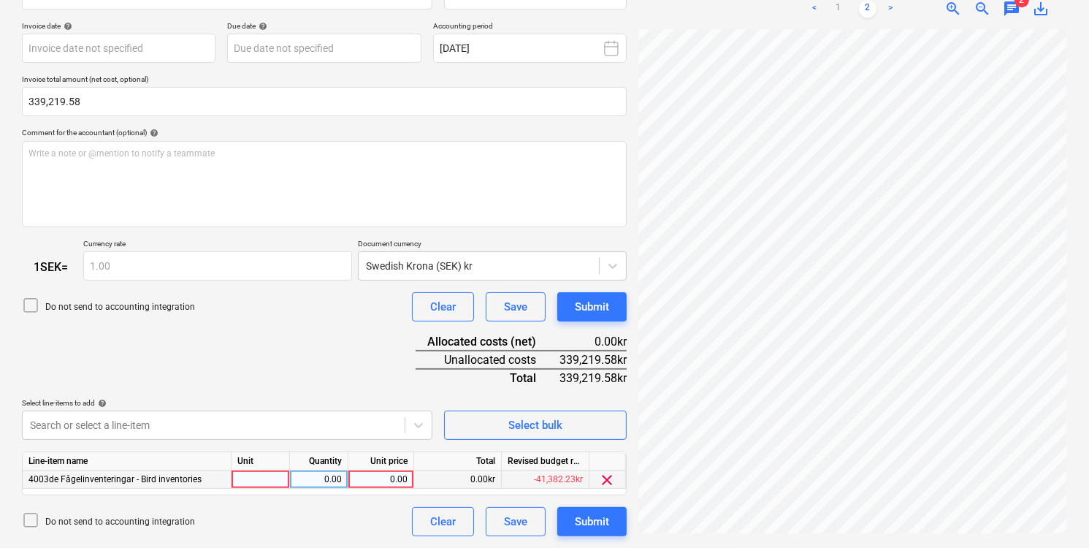
click at [276, 479] on div at bounding box center [261, 480] width 58 height 18
drag, startPoint x: 244, startPoint y: 481, endPoint x: 218, endPoint y: 479, distance: 26.4
click at [0, 0] on div "4003de Fågelinventeringar - Bird inventories 1 0.00 0.00 0.00kr -41,382.23kr cl…" at bounding box center [0, 0] width 0 height 0
type input "pcs"
click at [330, 478] on div "0.00" at bounding box center [319, 480] width 46 height 18
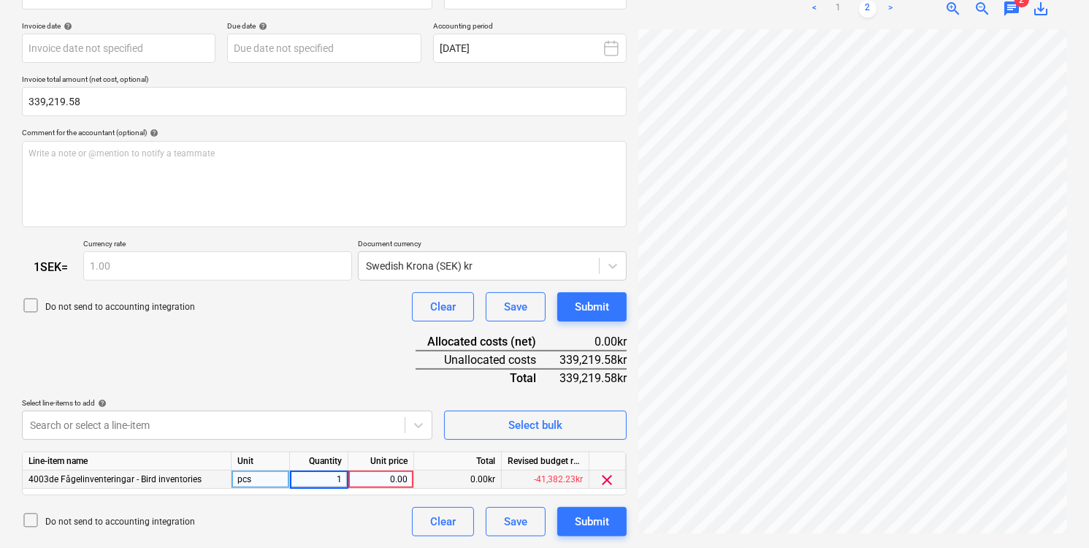
type input "1"
click at [383, 476] on div "0.00" at bounding box center [380, 480] width 53 height 18
click at [395, 472] on div "0.00" at bounding box center [380, 480] width 53 height 18
type input "339219.58"
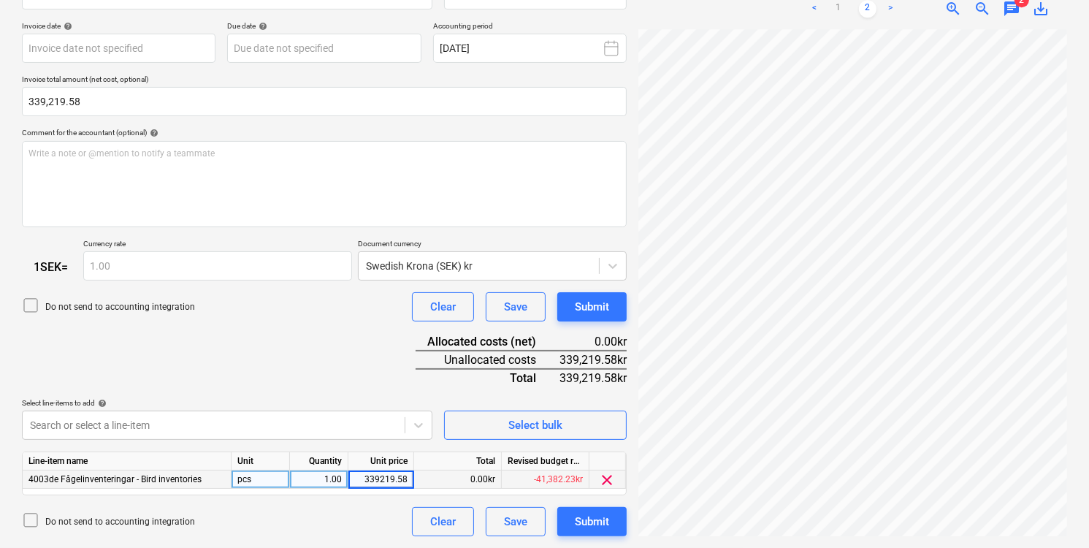
click at [338, 362] on div "Document name help 104819352 Invoice number (optional) help 104819352 Invoice d…" at bounding box center [324, 252] width 605 height 569
click at [600, 522] on div "Submit" at bounding box center [592, 521] width 34 height 19
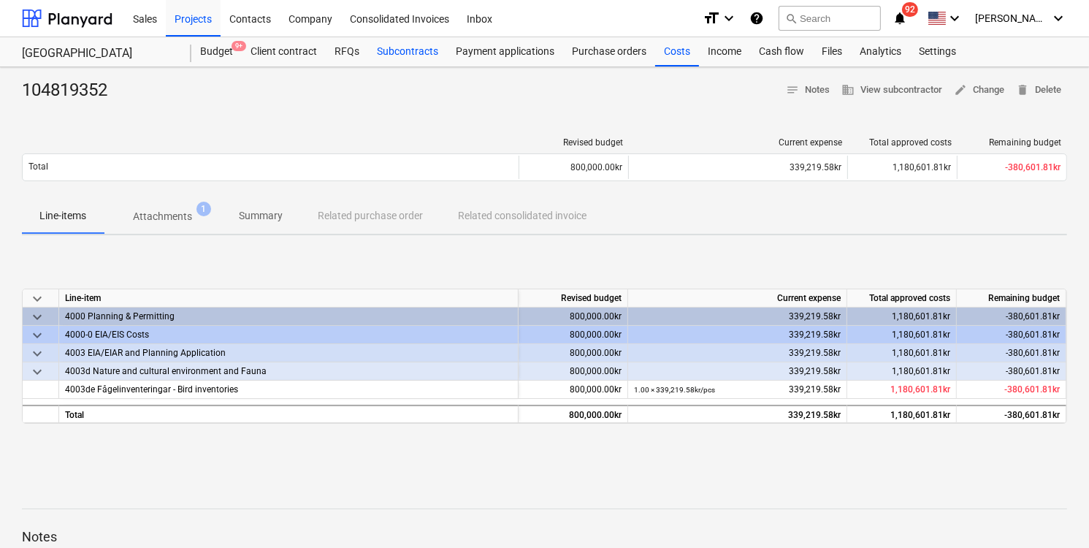
click at [414, 56] on div "Subcontracts" at bounding box center [407, 51] width 79 height 29
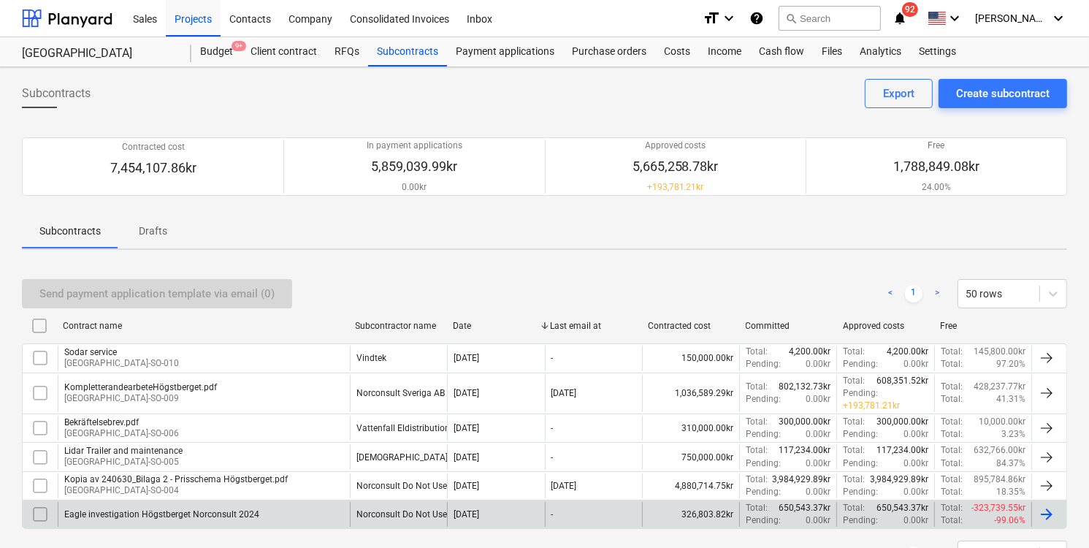
click at [285, 522] on div "Eagle investigation Högstberget Norconsult 2024" at bounding box center [204, 514] width 292 height 25
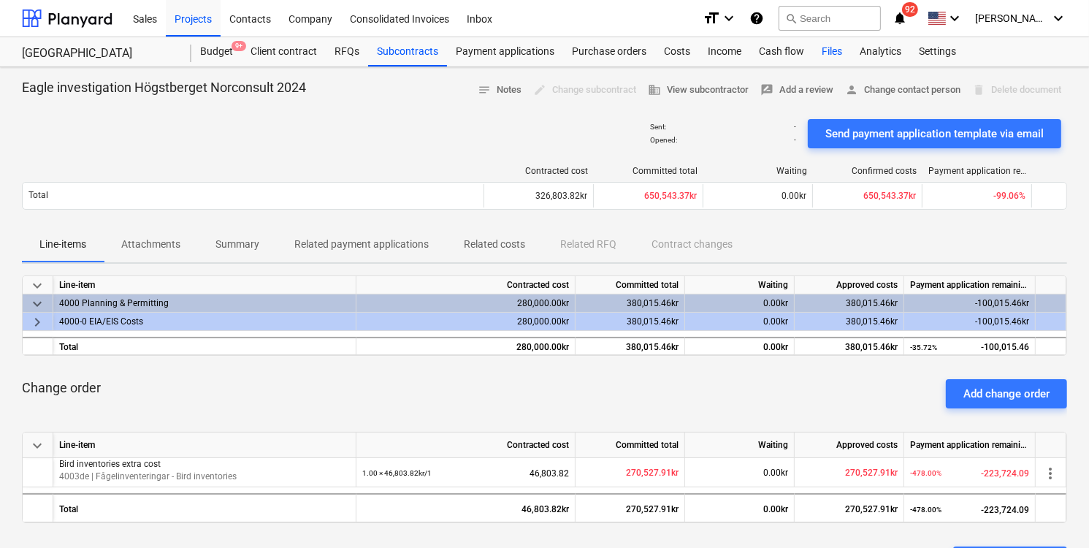
click at [827, 47] on div "Files" at bounding box center [832, 51] width 38 height 29
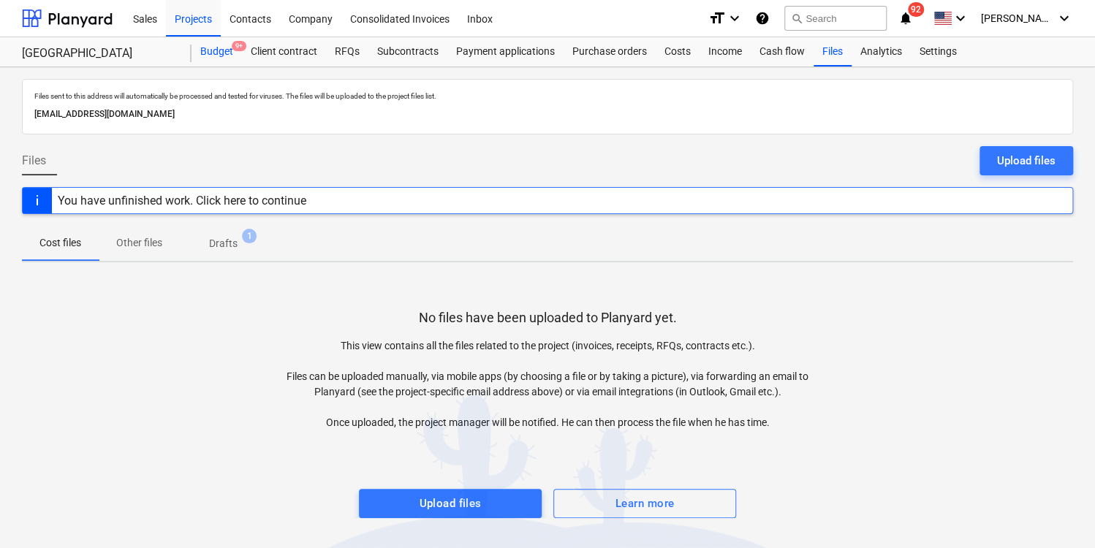
click at [220, 56] on div "Budget 9+" at bounding box center [216, 51] width 50 height 29
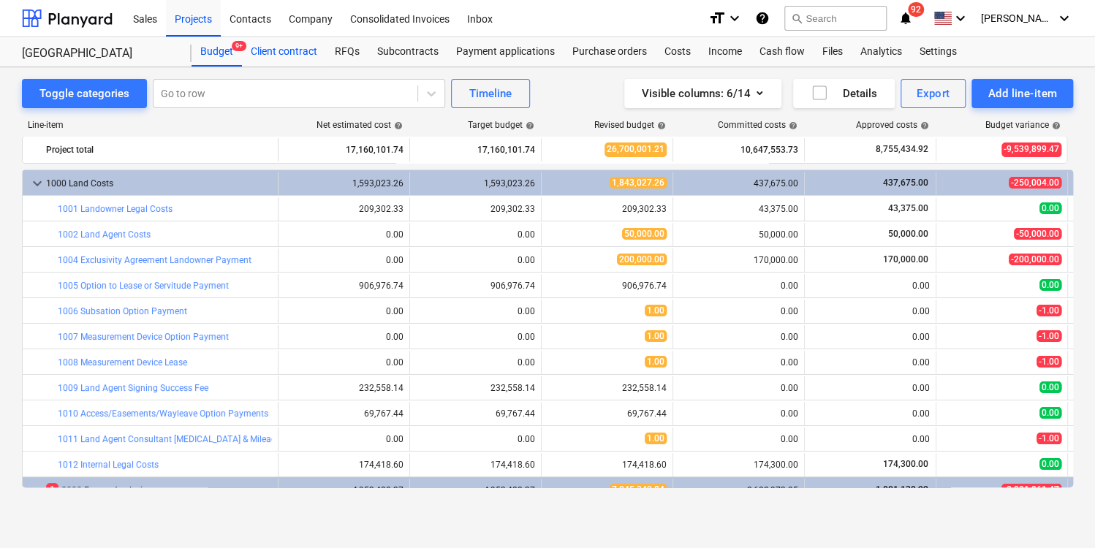
click at [274, 57] on div "Client contract" at bounding box center [284, 51] width 84 height 29
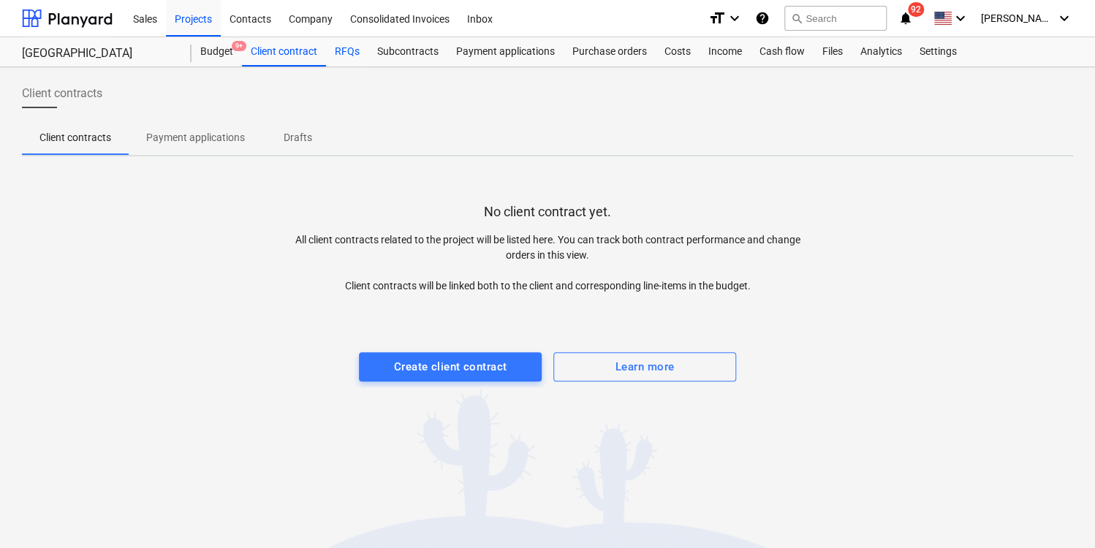
click at [365, 61] on div "RFQs" at bounding box center [347, 51] width 42 height 29
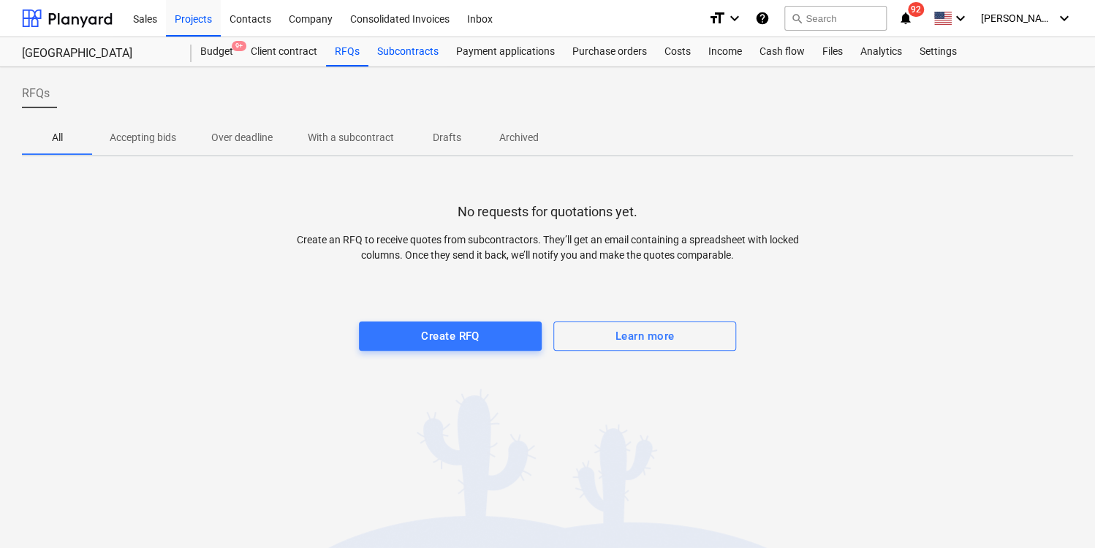
click at [400, 53] on div "Subcontracts" at bounding box center [407, 51] width 79 height 29
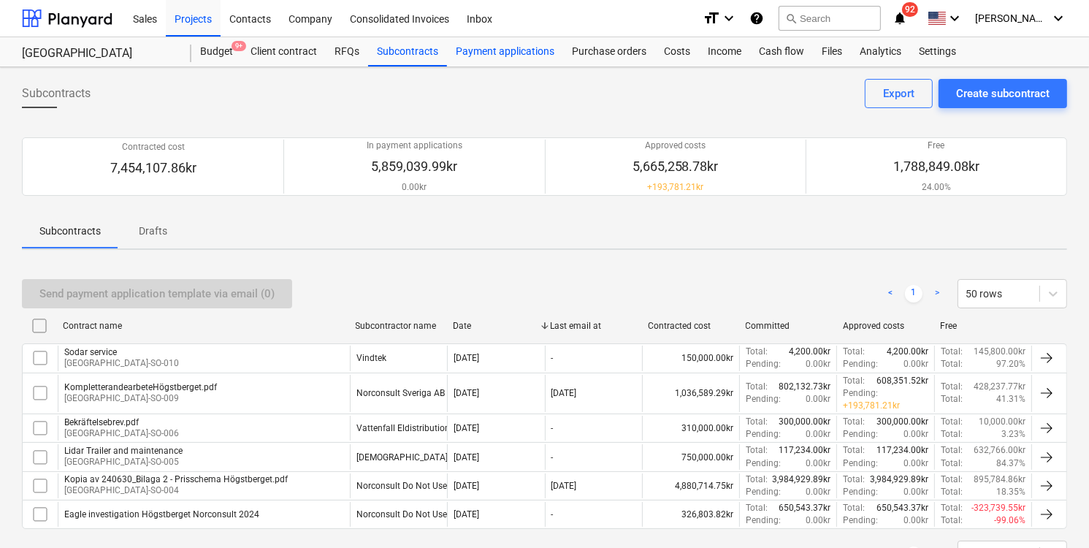
click at [498, 61] on div "Payment applications" at bounding box center [505, 51] width 116 height 29
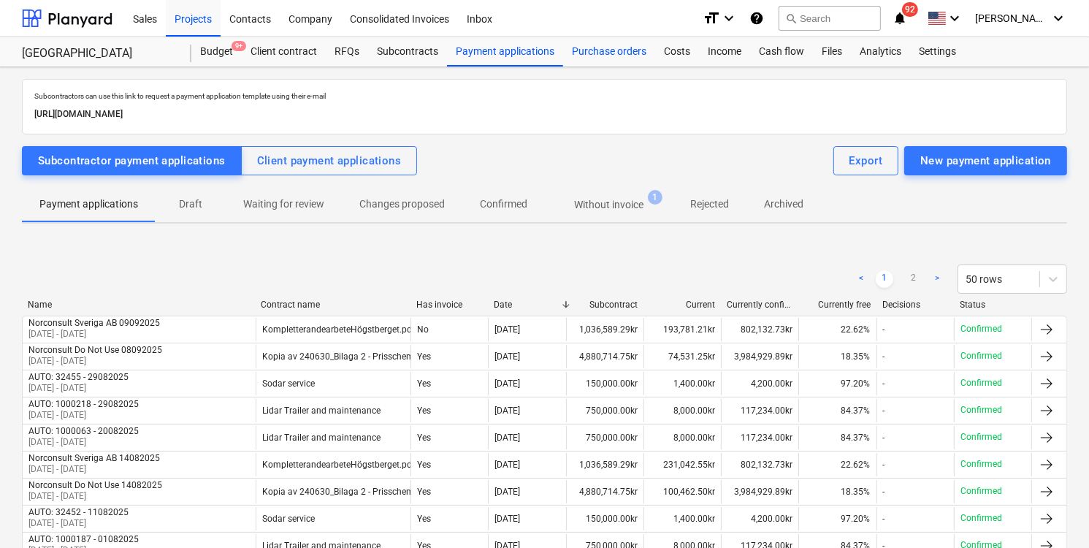
click at [601, 56] on div "Purchase orders" at bounding box center [609, 51] width 92 height 29
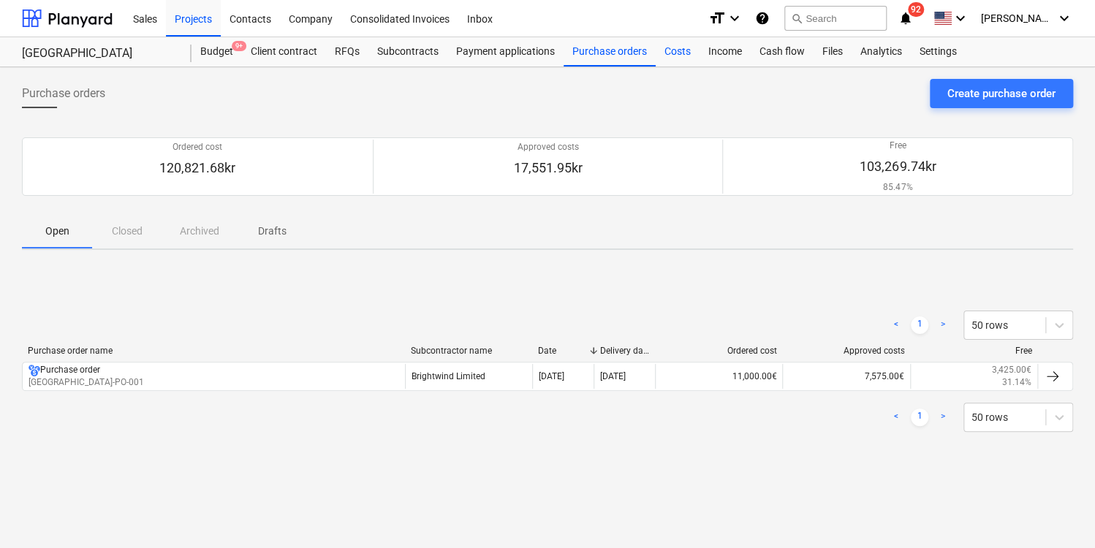
click at [663, 64] on div "Costs" at bounding box center [677, 51] width 44 height 29
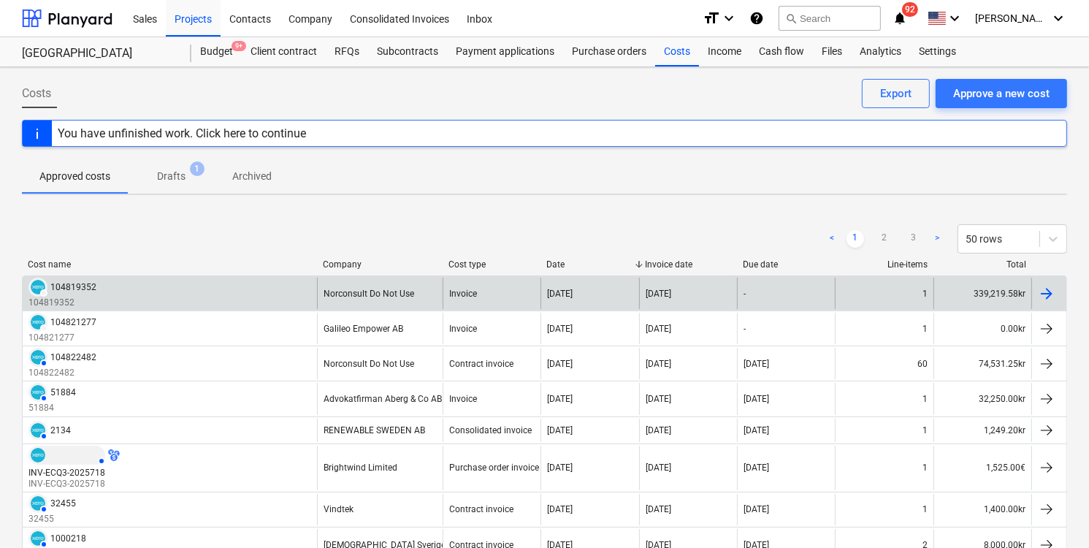
click at [248, 293] on div "DRAFT 104819352 104819352" at bounding box center [170, 293] width 294 height 31
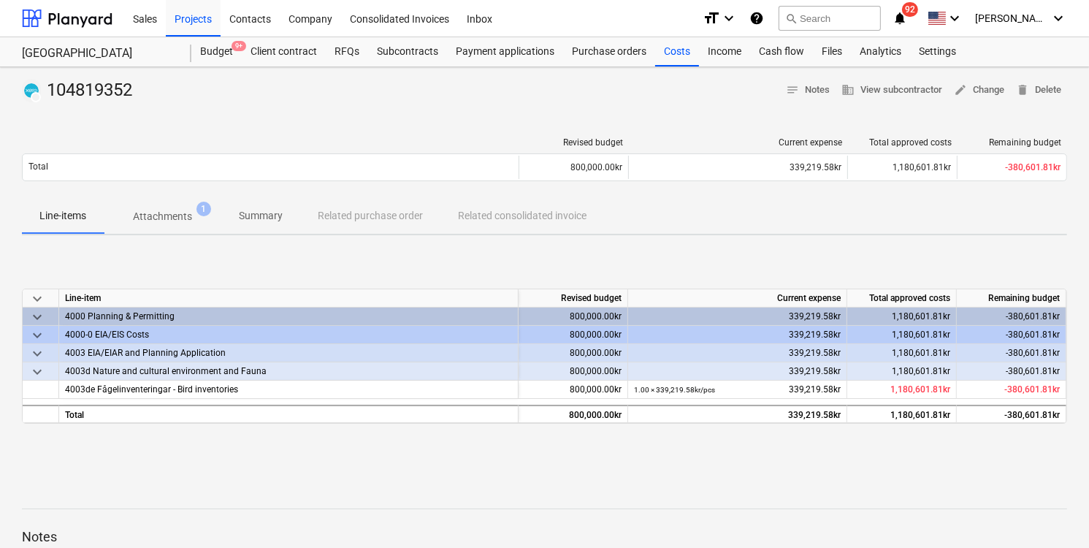
click at [175, 220] on p "Attachments" at bounding box center [162, 216] width 59 height 15
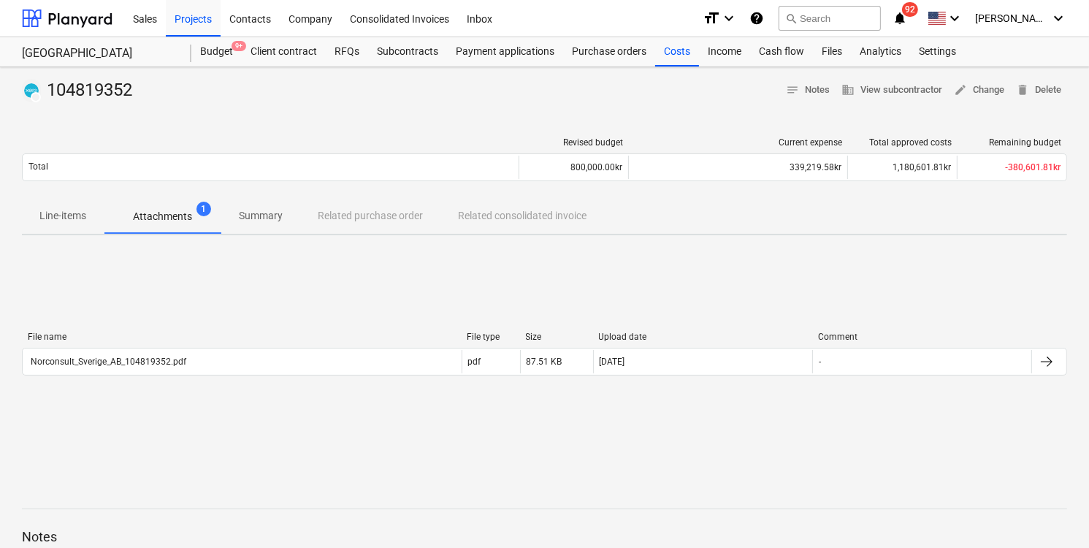
click at [79, 214] on p "Line-items" at bounding box center [62, 215] width 47 height 15
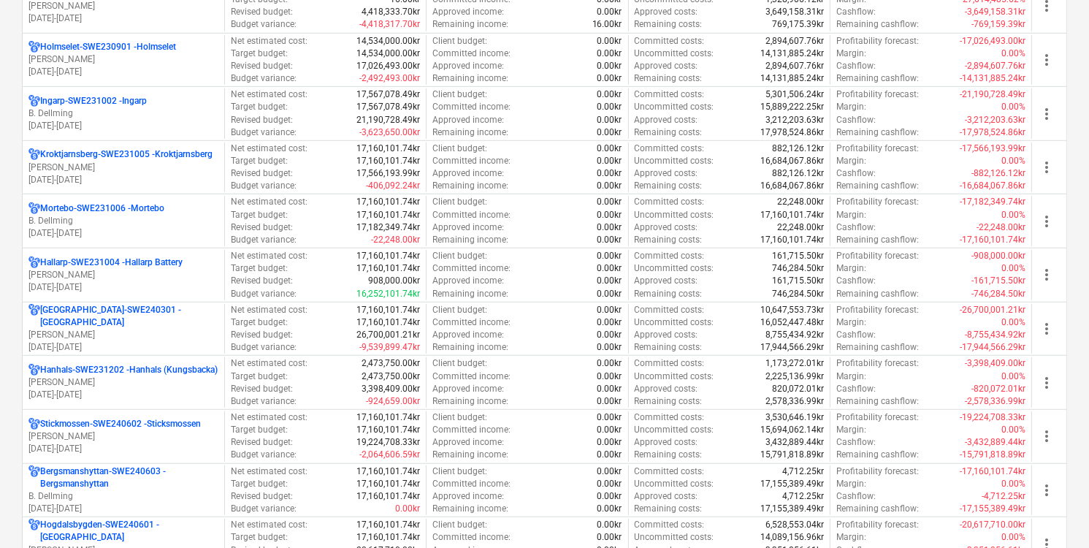
scroll to position [848, 0]
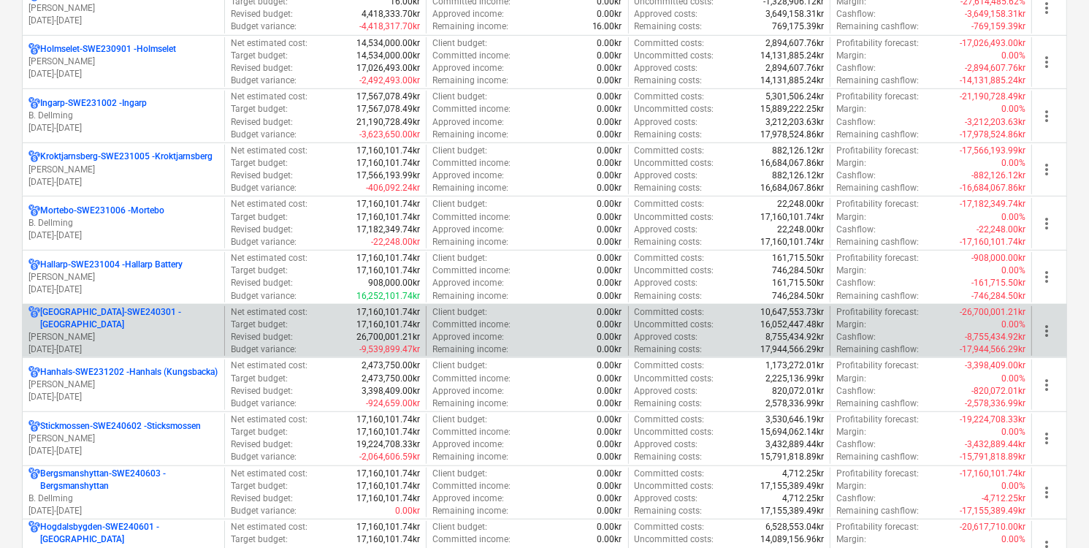
click at [197, 343] on p "01.04.2023 - 31.03.2027" at bounding box center [123, 349] width 190 height 12
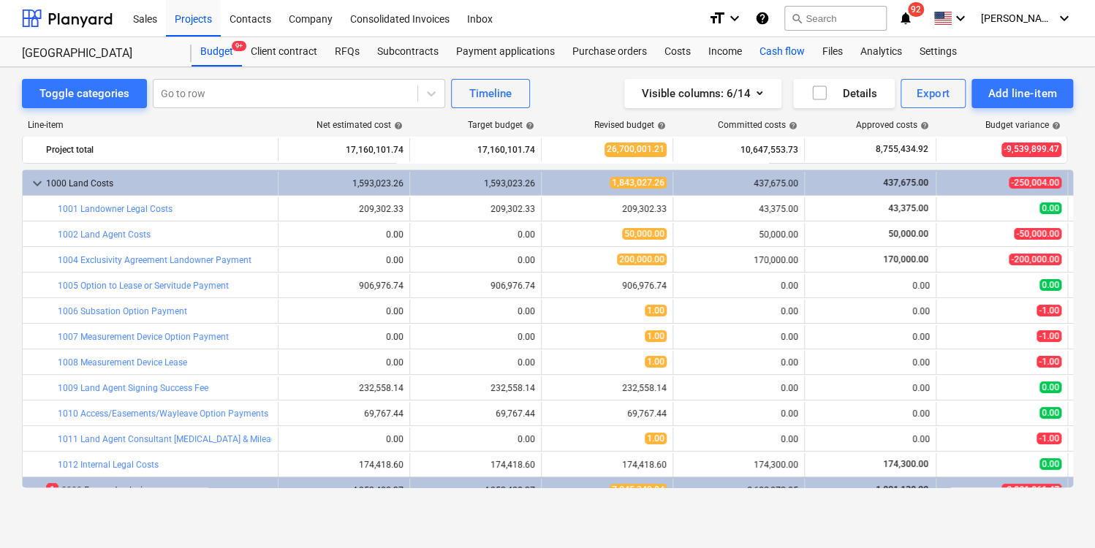
click at [779, 50] on div "Cash flow" at bounding box center [781, 51] width 63 height 29
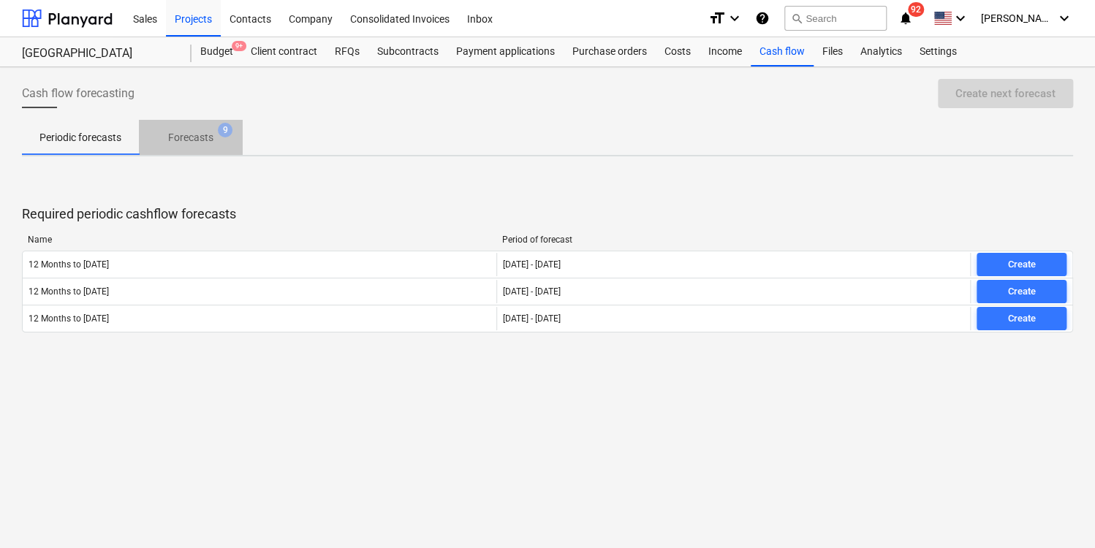
click at [187, 137] on p "Forecasts" at bounding box center [190, 137] width 45 height 15
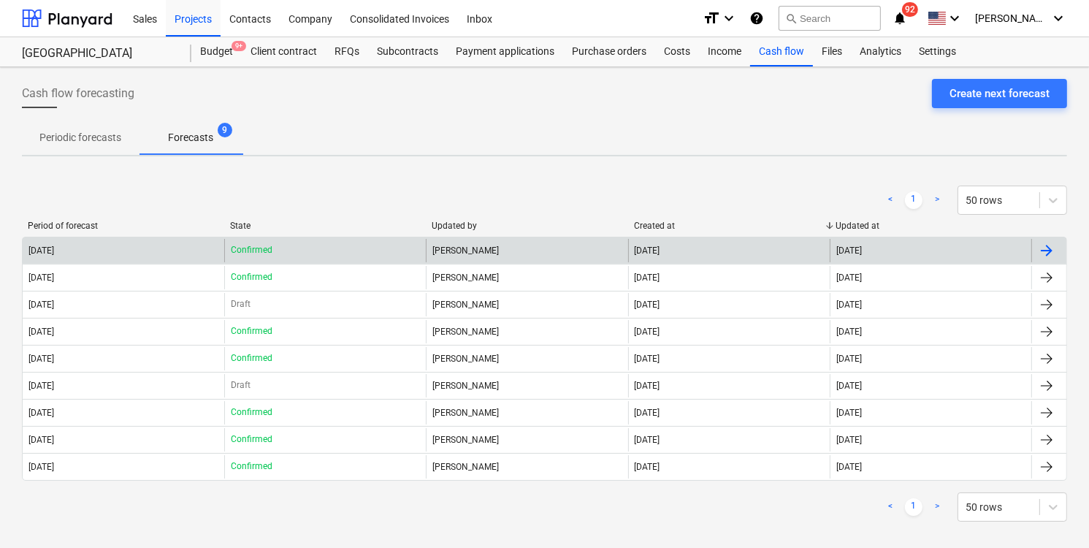
click at [1061, 248] on div at bounding box center [1049, 250] width 35 height 23
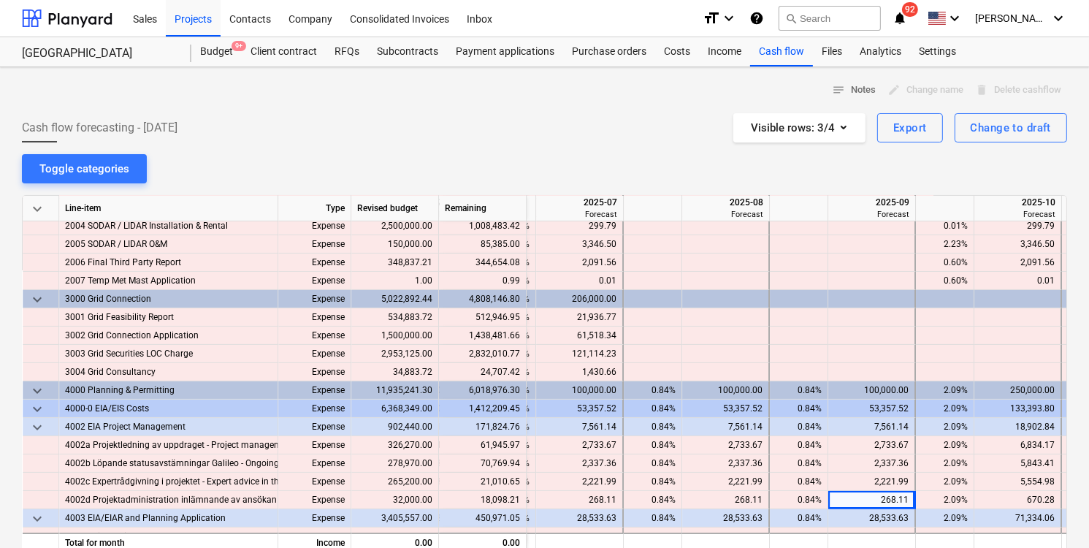
scroll to position [351, 4287]
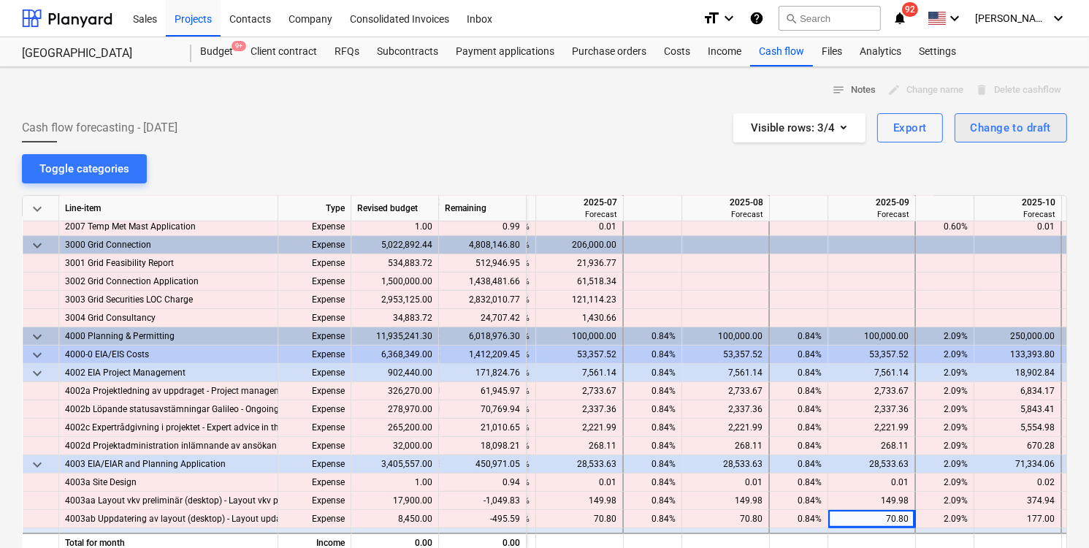
click at [1010, 131] on div "Change to draft" at bounding box center [1011, 127] width 80 height 19
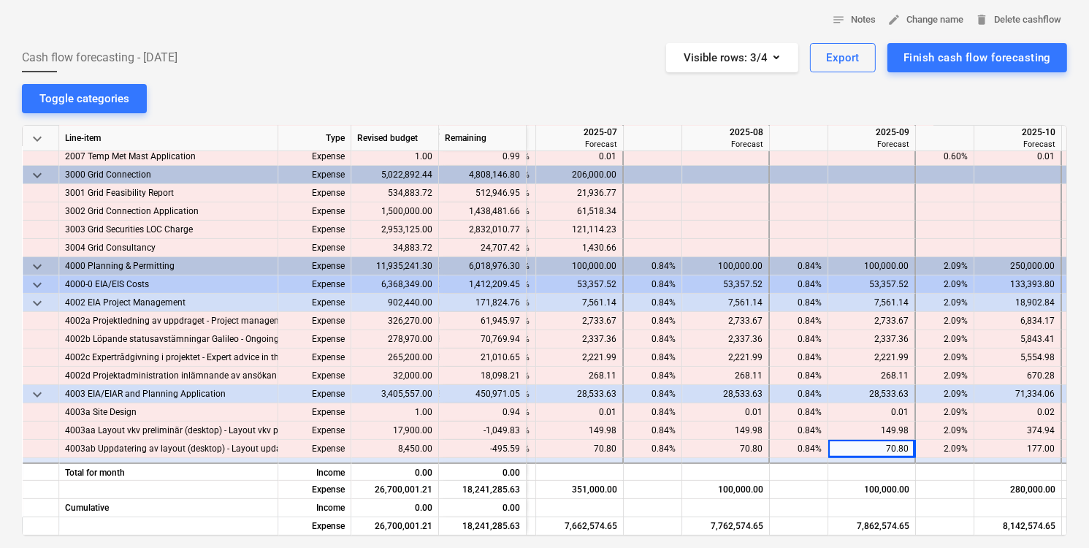
scroll to position [94, 0]
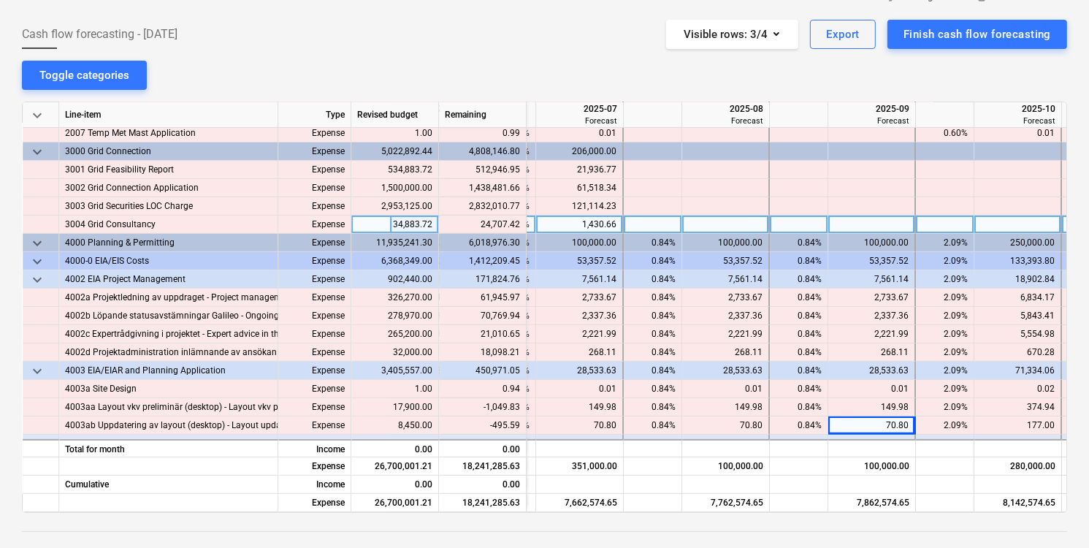
click at [875, 225] on div at bounding box center [873, 225] width 88 height 18
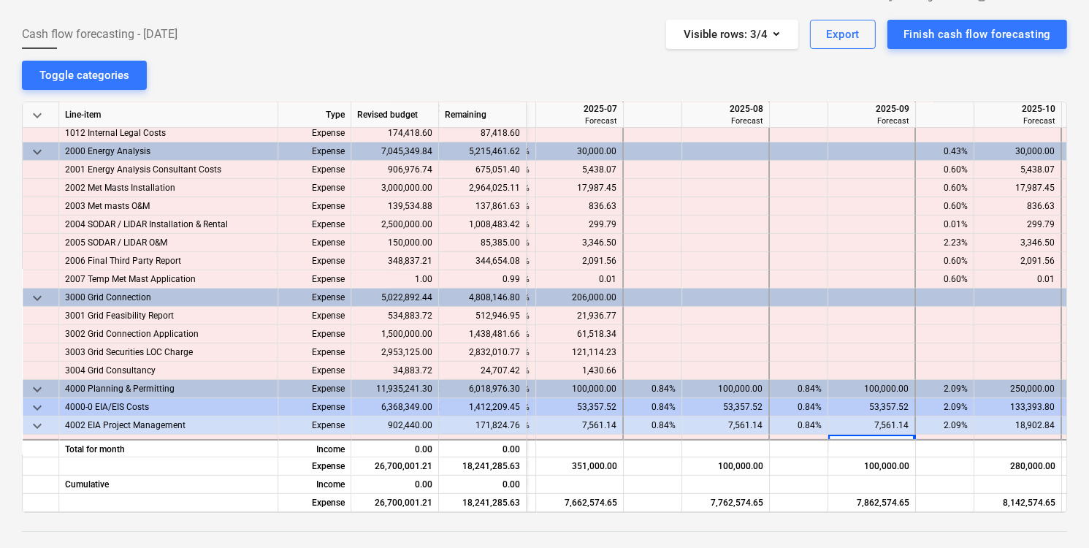
scroll to position [224, 4287]
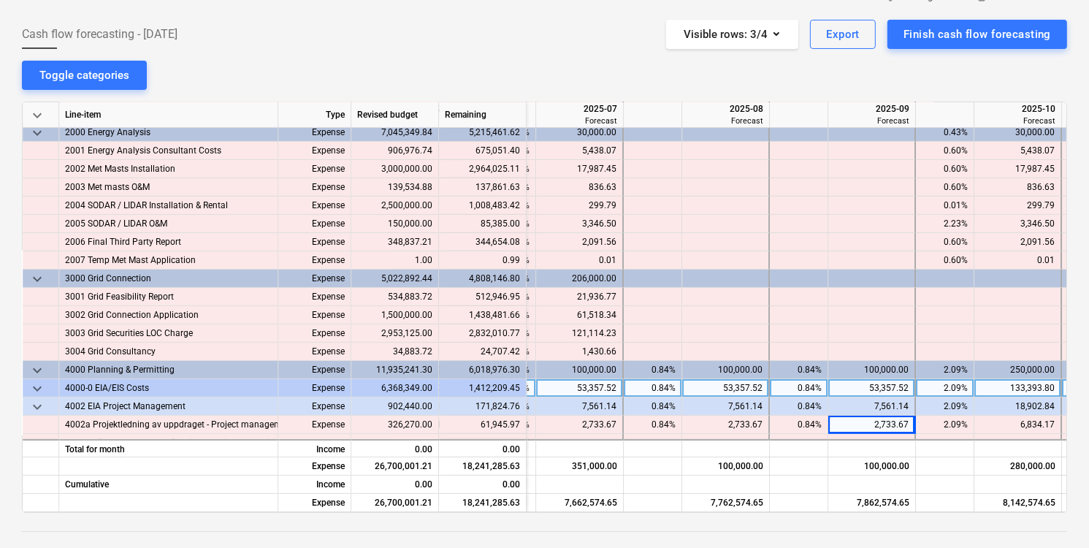
click at [35, 384] on span "keyboard_arrow_down" at bounding box center [37, 389] width 18 height 18
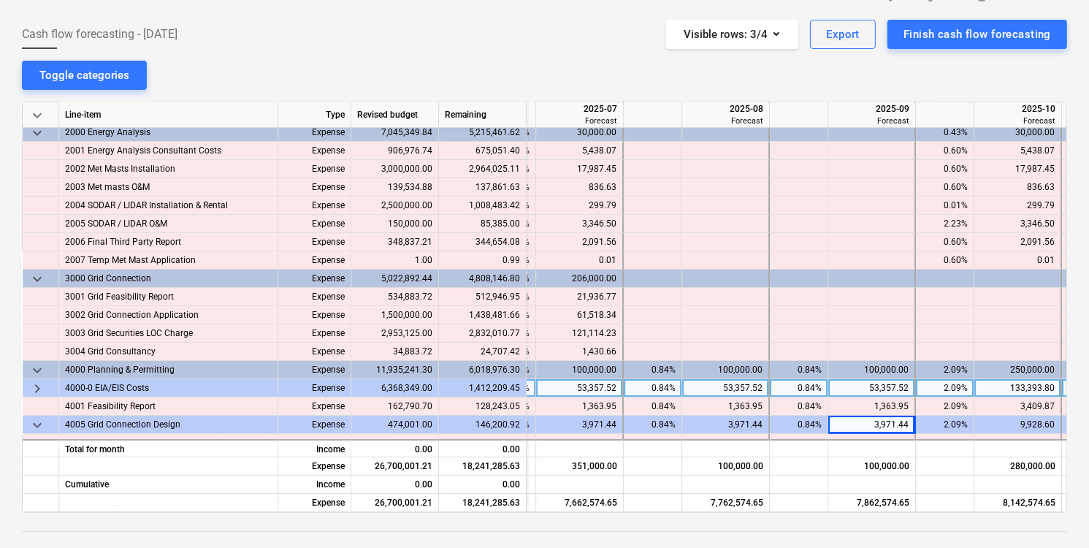
drag, startPoint x: 1067, startPoint y: 290, endPoint x: 1071, endPoint y: 327, distance: 36.8
click at [1071, 327] on div "notes Notes edit Change name delete Delete cashflow Cash flow forecasting - 202…" at bounding box center [544, 346] width 1089 height 744
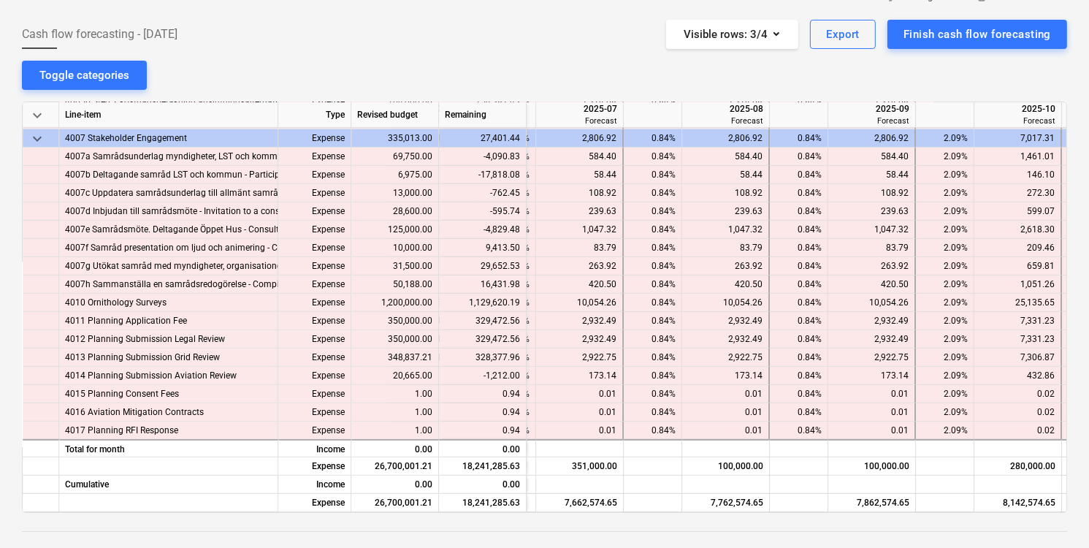
scroll to position [585, 4287]
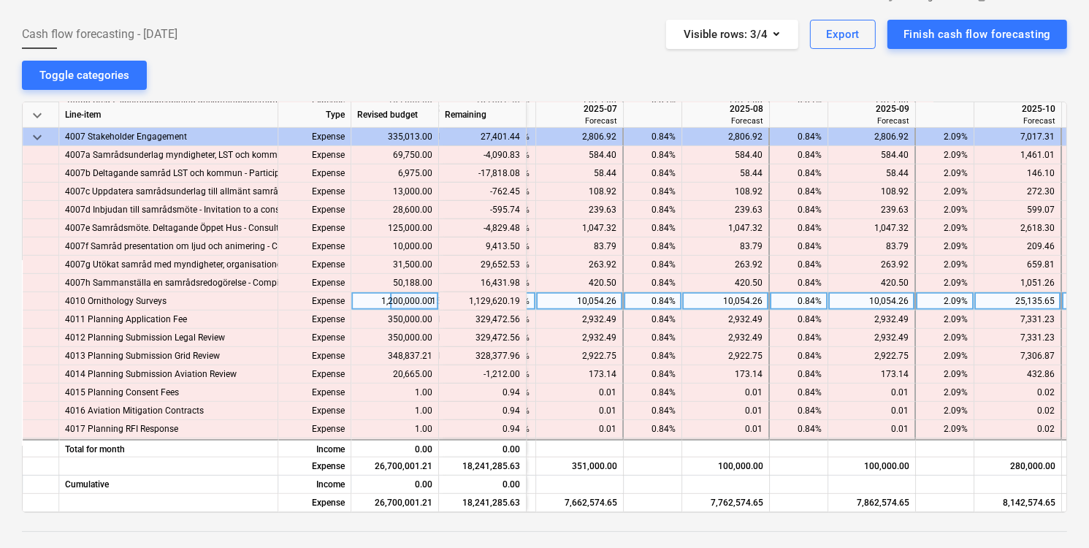
click at [879, 300] on div "10,054.26" at bounding box center [871, 301] width 75 height 18
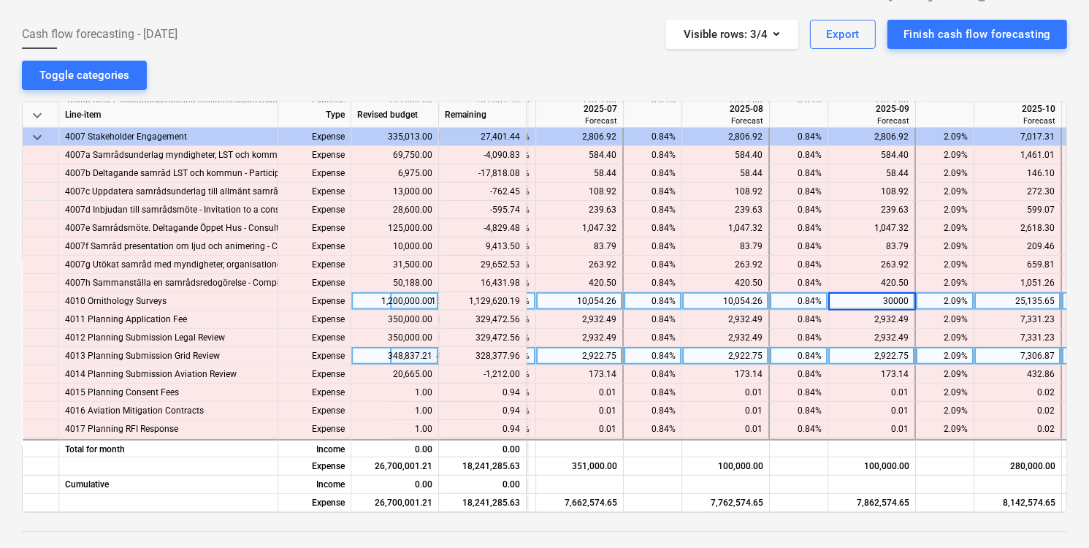
type input "300000"
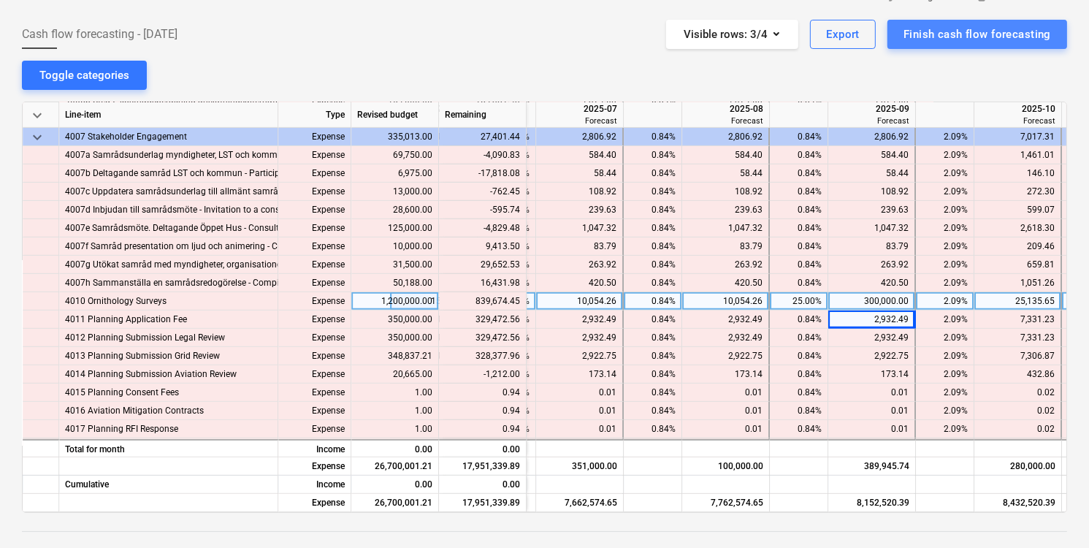
click at [954, 39] on div "Finish cash flow forecasting" at bounding box center [978, 34] width 148 height 19
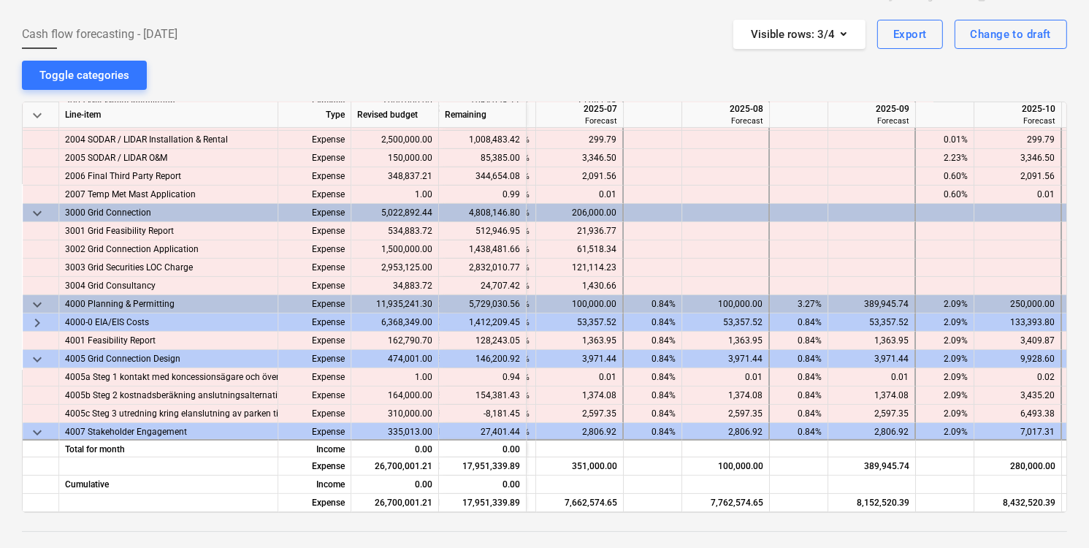
scroll to position [0, 4287]
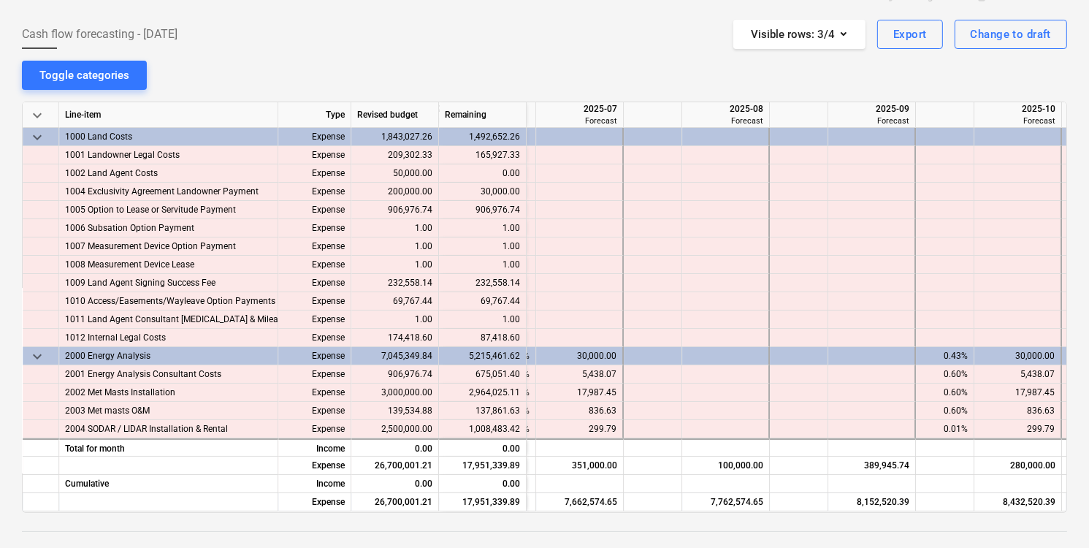
drag, startPoint x: 1087, startPoint y: 170, endPoint x: 1065, endPoint y: 69, distance: 102.5
click at [1065, 69] on div "notes Notes edit Change name delete Delete cashflow Cash flow forecasting - 202…" at bounding box center [544, 346] width 1089 height 744
